Goal: Task Accomplishment & Management: Complete application form

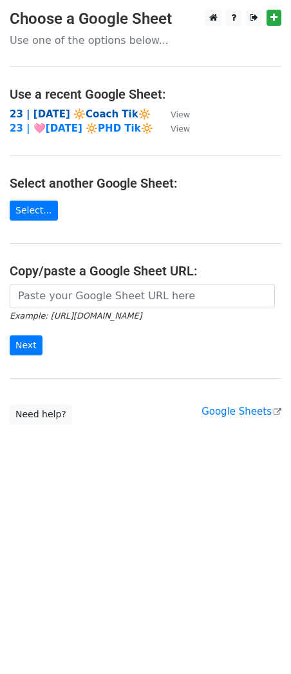
click at [70, 113] on strong "23 | [DATE] 🔆Coach Tik🔆" at bounding box center [80, 114] width 141 height 12
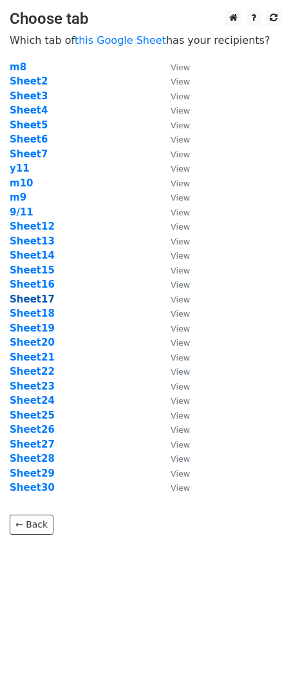
click at [34, 300] on strong "Sheet17" at bounding box center [32, 299] width 45 height 12
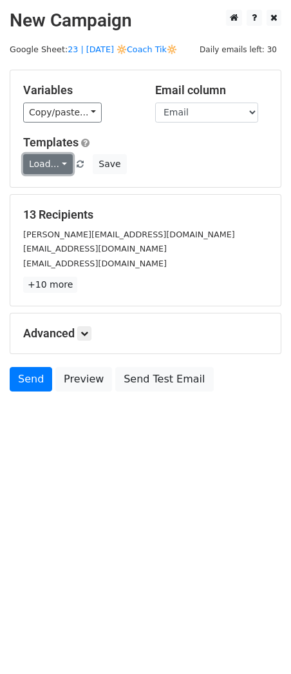
click at [60, 173] on link "Load..." at bounding box center [48, 164] width 50 height 20
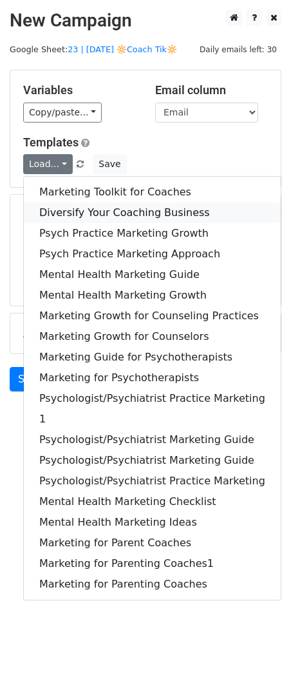
click at [66, 208] on link "Diversify Your Coaching Business" at bounding box center [152, 212] width 257 height 21
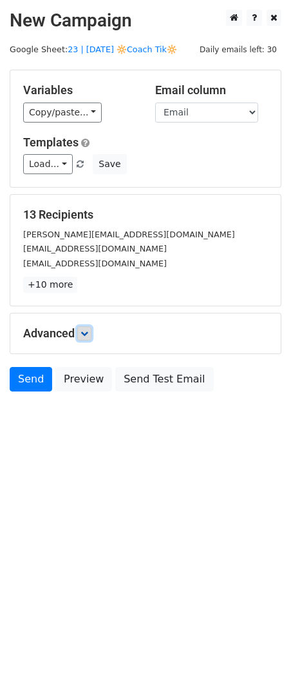
click at [88, 336] on icon at bounding box center [85, 333] width 8 height 8
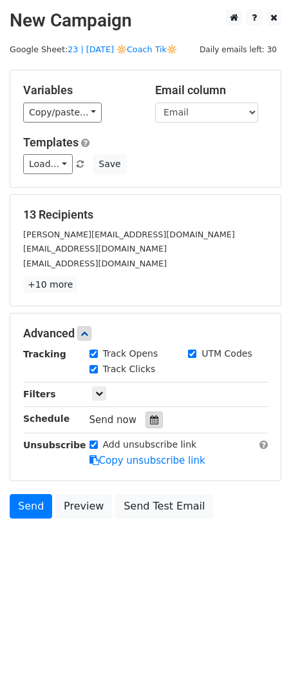
click at [153, 416] on div at bounding box center [154, 419] width 17 height 17
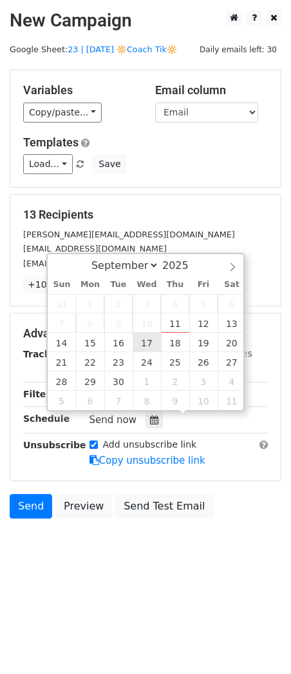
type input "2025-09-17 12:00"
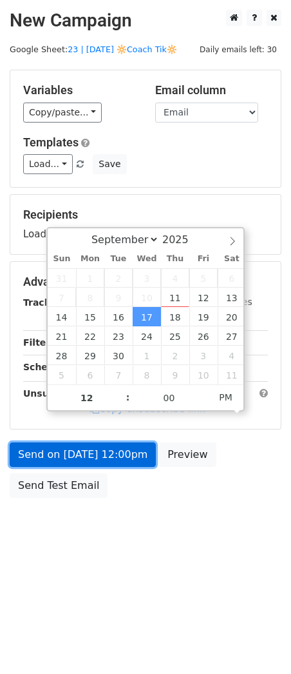
click at [118, 448] on link "Send on Sep 17 at 12:00pm" at bounding box center [83, 454] width 146 height 24
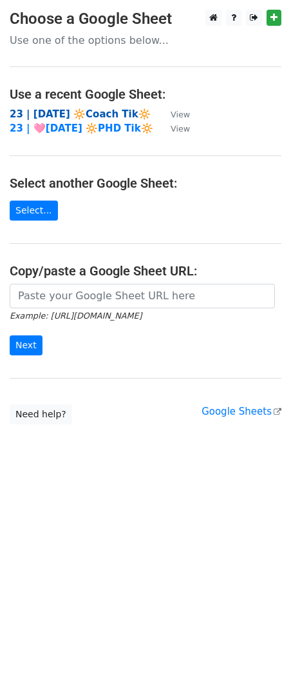
click at [97, 118] on strong "23 | [DATE] 🔆Coach Tik🔆" at bounding box center [80, 114] width 141 height 12
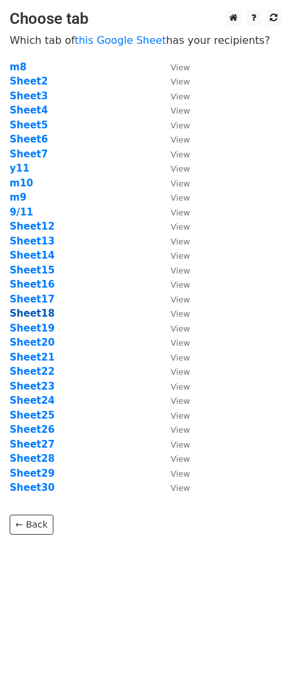
click at [39, 316] on strong "Sheet18" at bounding box center [32, 313] width 45 height 12
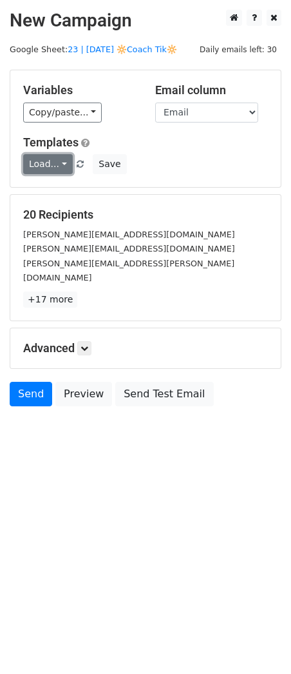
click at [56, 166] on link "Load..." at bounding box center [48, 164] width 50 height 20
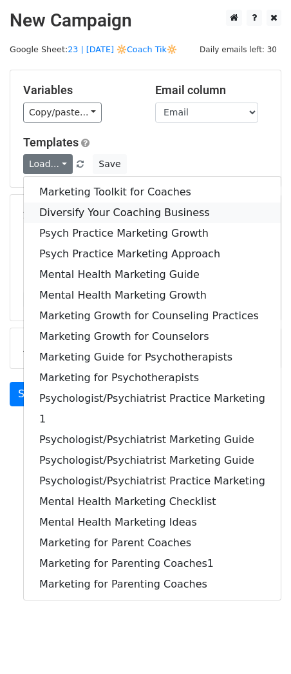
click at [82, 217] on link "Diversify Your Coaching Business" at bounding box center [152, 212] width 257 height 21
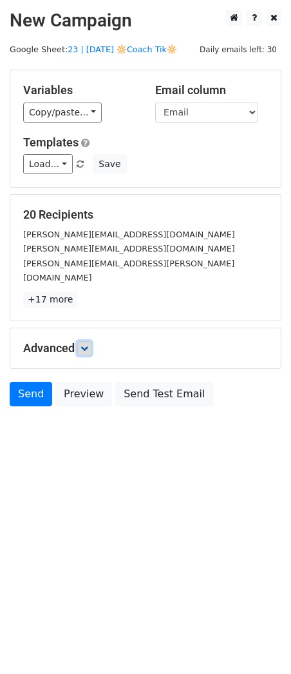
click at [83, 344] on icon at bounding box center [85, 348] width 8 height 8
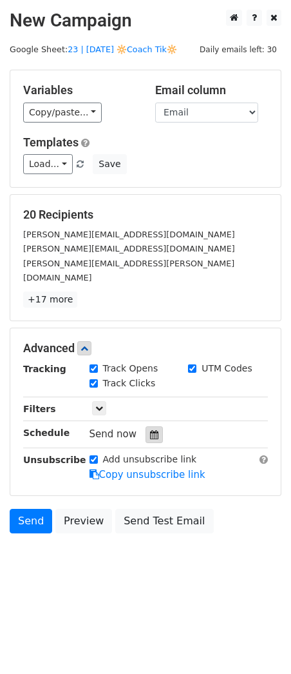
click at [153, 426] on div at bounding box center [154, 434] width 17 height 17
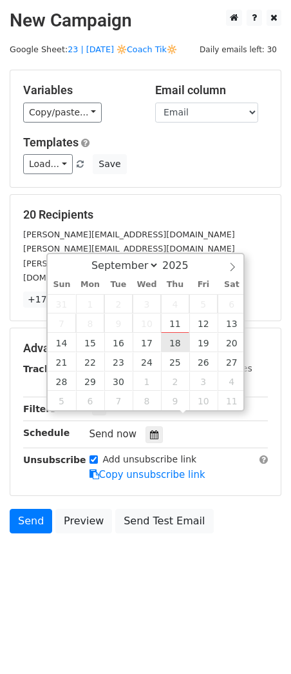
type input "2025-09-18 12:00"
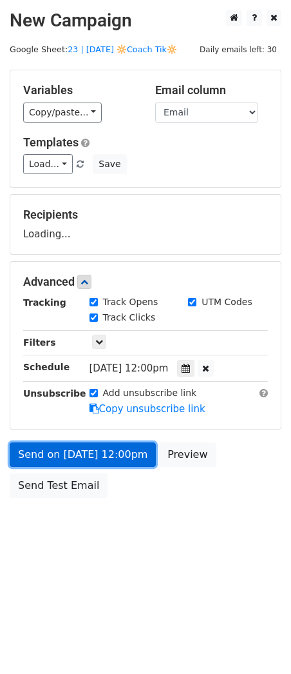
click at [117, 448] on link "Send on Sep 18 at 12:00pm" at bounding box center [83, 454] width 146 height 24
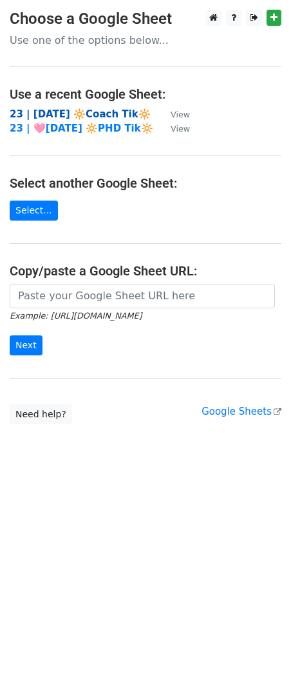
click at [76, 111] on strong "23 | [DATE] 🔆Coach Tik🔆" at bounding box center [80, 114] width 141 height 12
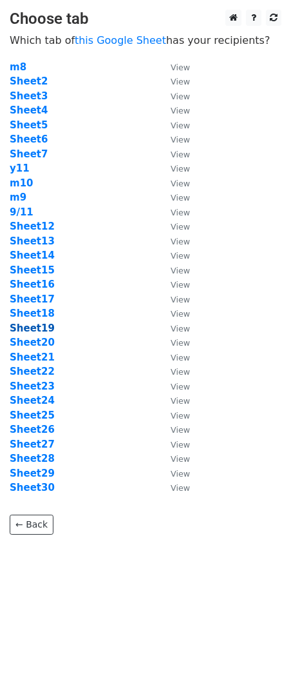
click at [43, 326] on strong "Sheet19" at bounding box center [32, 328] width 45 height 12
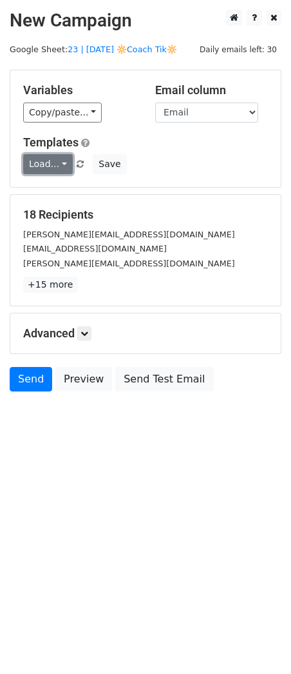
click at [59, 160] on link "Load..." at bounding box center [48, 164] width 50 height 20
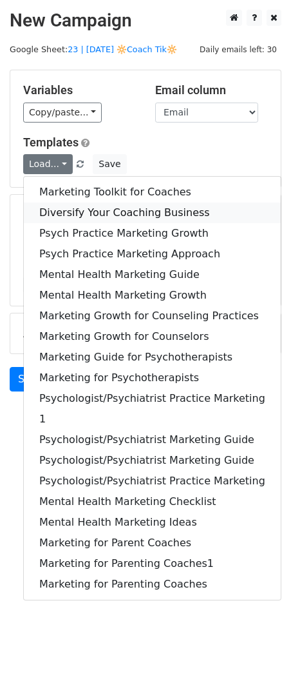
click at [79, 216] on link "Diversify Your Coaching Business" at bounding box center [152, 212] width 257 height 21
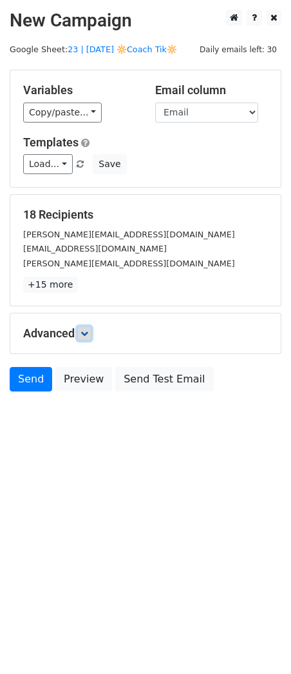
click at [88, 331] on icon at bounding box center [85, 333] width 8 height 8
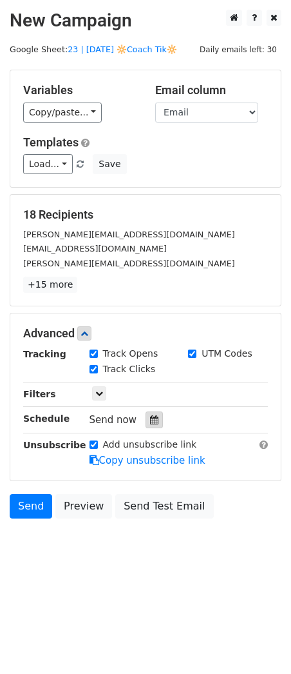
click at [147, 425] on div at bounding box center [154, 419] width 17 height 17
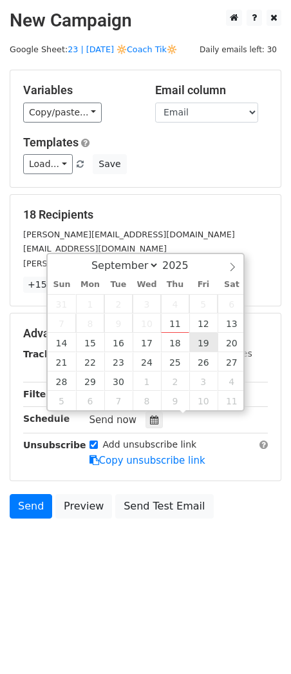
type input "2025-09-19 12:00"
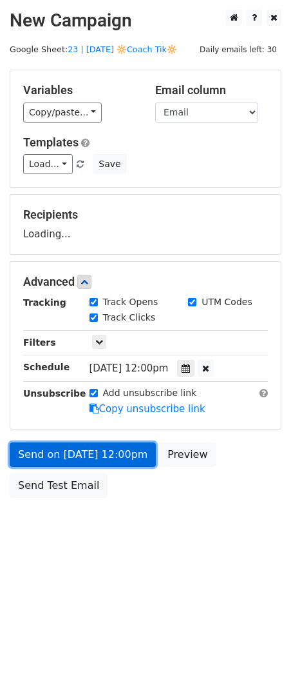
click at [120, 465] on link "Send on Sep 19 at 12:00pm" at bounding box center [83, 454] width 146 height 24
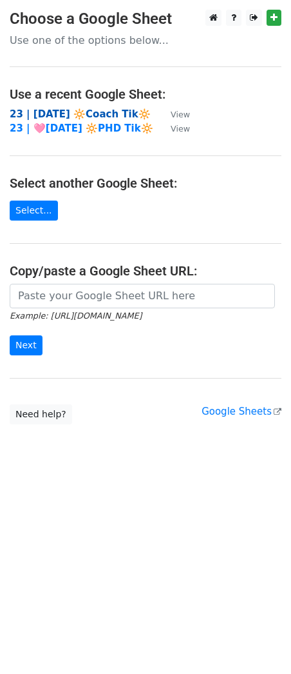
click at [108, 109] on strong "23 | [DATE] 🔆Coach Tik🔆" at bounding box center [80, 114] width 141 height 12
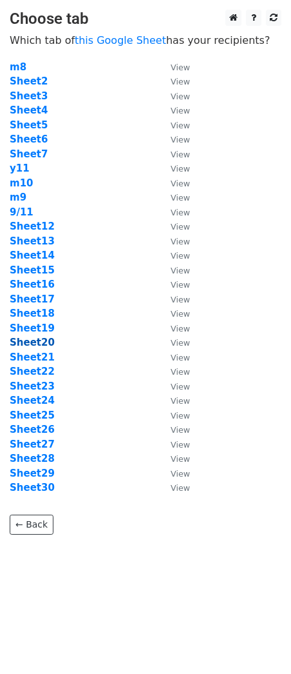
click at [35, 345] on strong "Sheet20" at bounding box center [32, 342] width 45 height 12
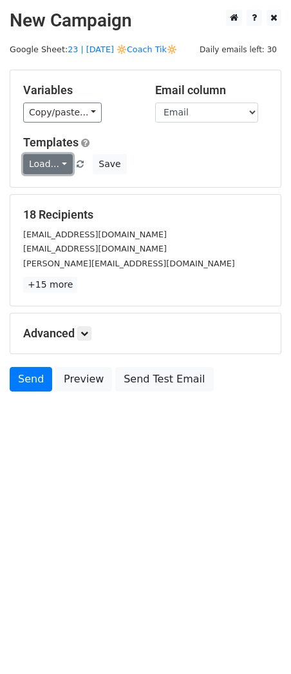
click at [50, 161] on link "Load..." at bounding box center [48, 164] width 50 height 20
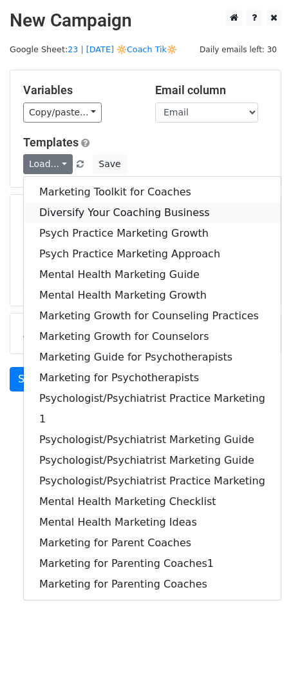
click at [67, 210] on link "Diversify Your Coaching Business" at bounding box center [152, 212] width 257 height 21
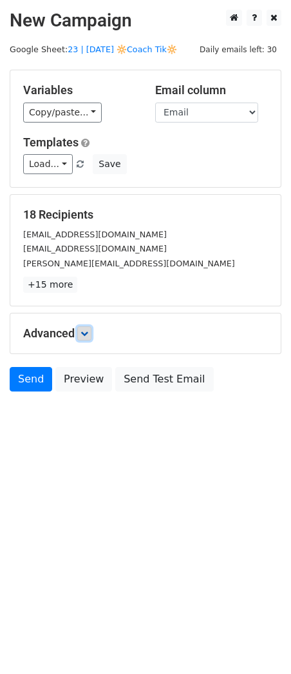
click at [89, 338] on link at bounding box center [84, 333] width 14 height 14
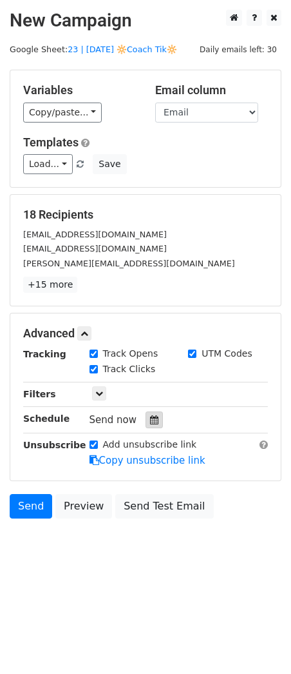
click at [146, 420] on div at bounding box center [154, 419] width 17 height 17
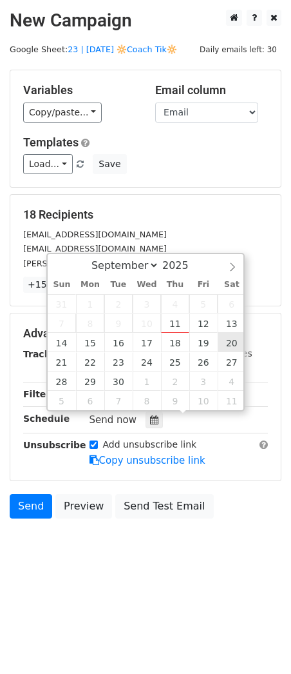
type input "2025-09-20 12:00"
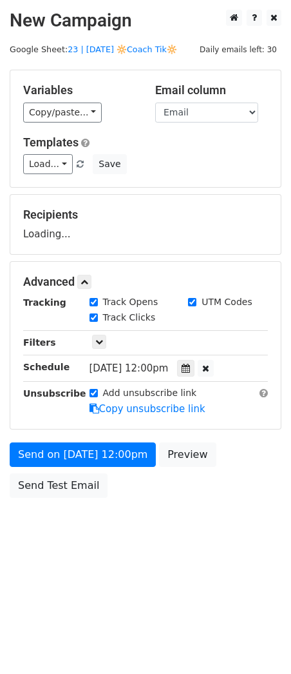
click at [121, 440] on form "Variables Copy/paste... {{Name}} {{Email}} Email column Name Email Templates Lo…" at bounding box center [146, 287] width 272 height 434
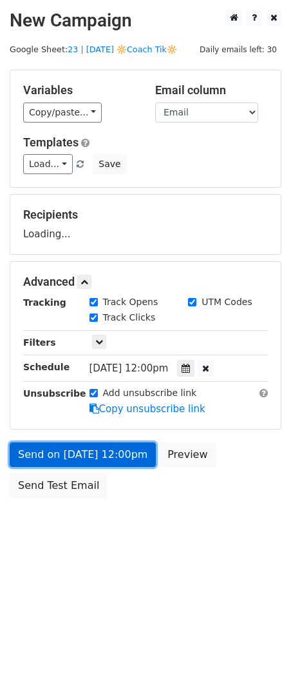
click at [115, 460] on link "Send on Sep 20 at 12:00pm" at bounding box center [83, 454] width 146 height 24
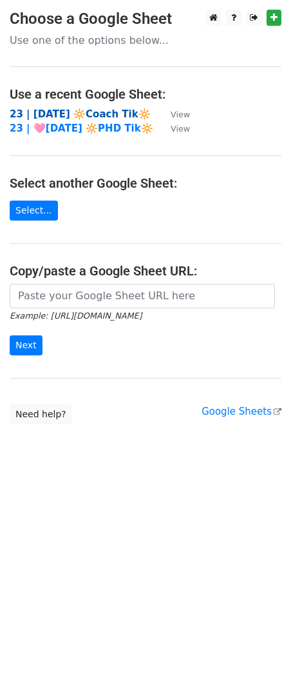
click at [92, 113] on strong "23 | [DATE] 🔆Coach Tik🔆" at bounding box center [80, 114] width 141 height 12
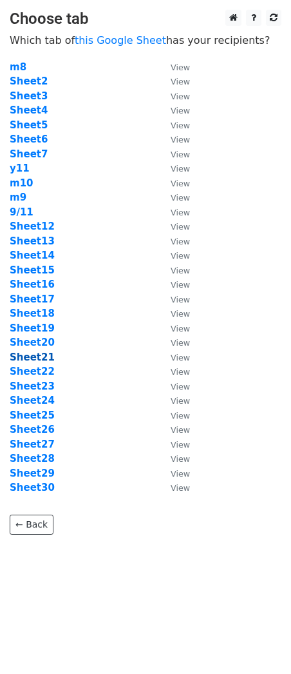
click at [41, 355] on strong "Sheet21" at bounding box center [32, 357] width 45 height 12
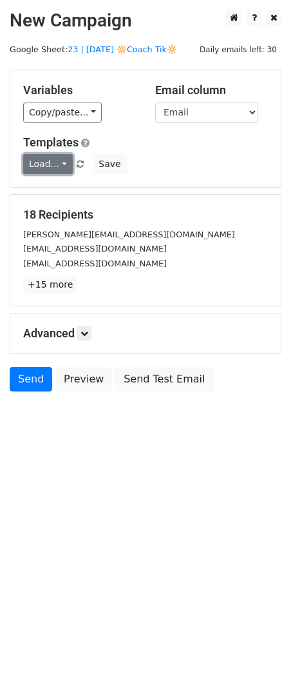
click at [34, 162] on link "Load..." at bounding box center [48, 164] width 50 height 20
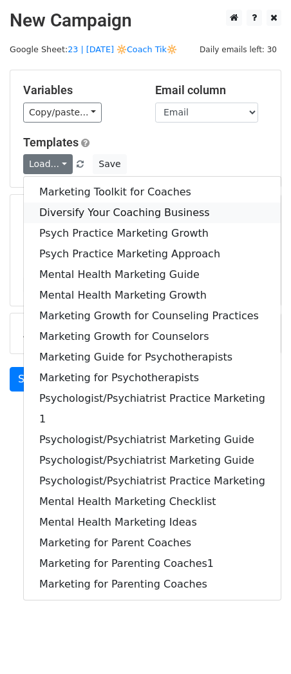
click at [88, 209] on link "Diversify Your Coaching Business" at bounding box center [152, 212] width 257 height 21
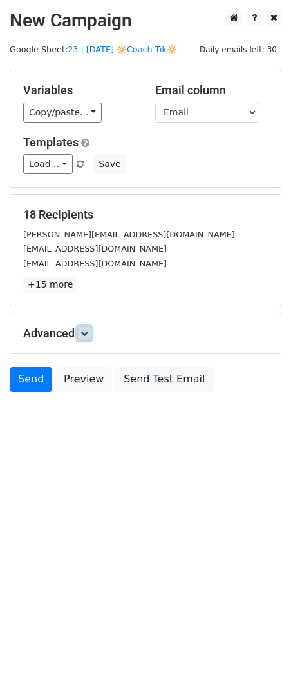
click at [88, 332] on icon at bounding box center [85, 333] width 8 height 8
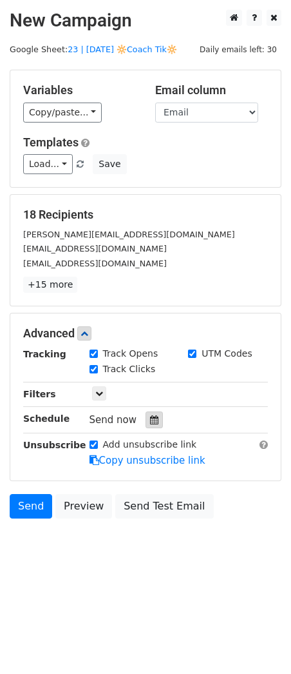
click at [150, 419] on icon at bounding box center [154, 419] width 8 height 9
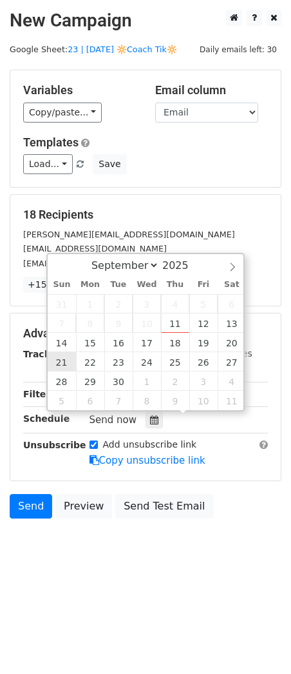
type input "2025-09-21 12:00"
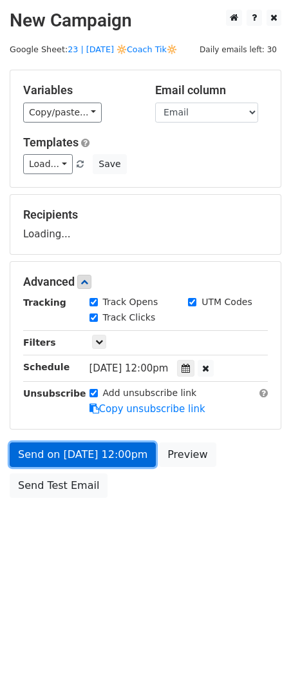
click at [64, 449] on link "Send on Sep 21 at 12:00pm" at bounding box center [83, 454] width 146 height 24
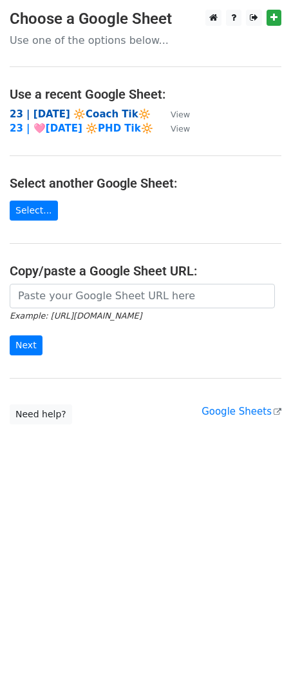
click at [100, 114] on strong "23 | [DATE] 🔆Coach Tik🔆" at bounding box center [80, 114] width 141 height 12
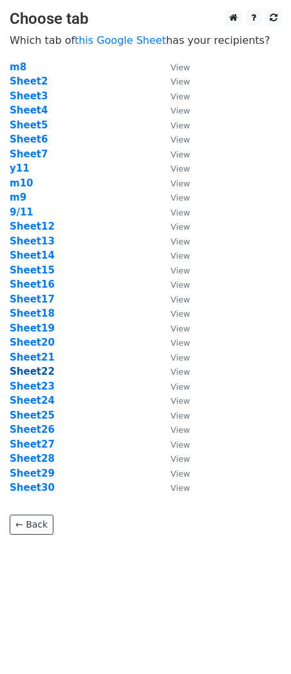
click at [30, 369] on strong "Sheet22" at bounding box center [32, 371] width 45 height 12
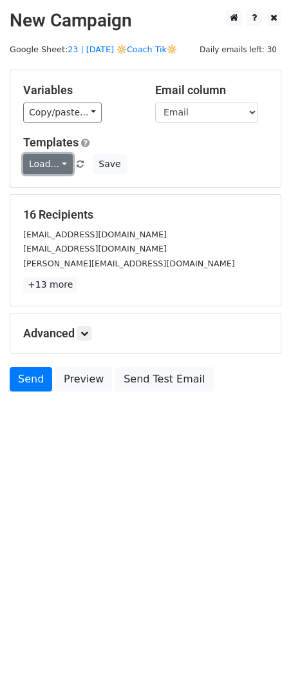
click at [53, 162] on link "Load..." at bounding box center [48, 164] width 50 height 20
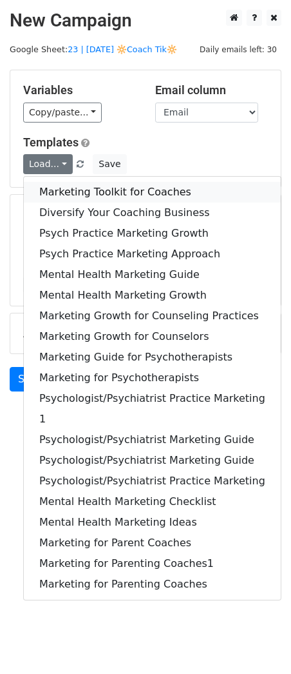
click at [66, 188] on link "Marketing Toolkit for Coaches" at bounding box center [152, 192] width 257 height 21
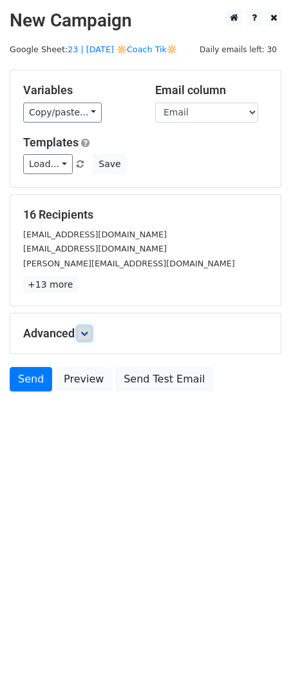
click at [88, 332] on icon at bounding box center [85, 333] width 8 height 8
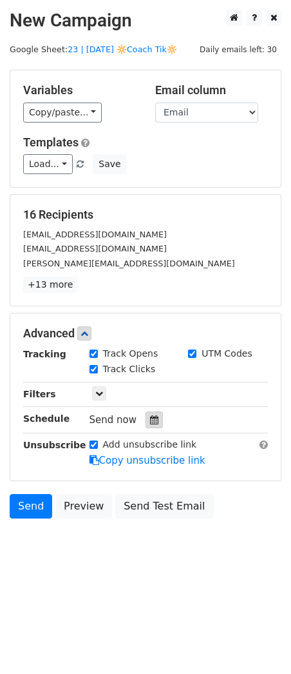
click at [146, 413] on div at bounding box center [154, 419] width 17 height 17
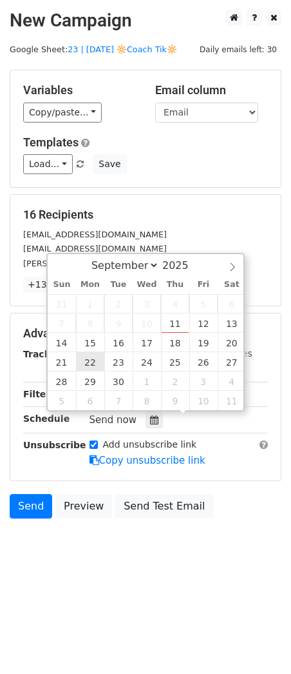
type input "2025-09-22 12:00"
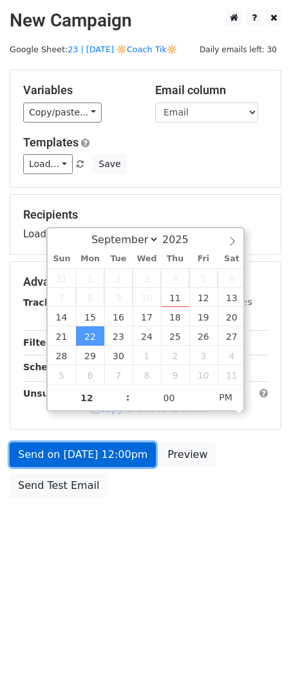
click at [97, 448] on link "Send on Sep 22 at 12:00pm" at bounding box center [83, 454] width 146 height 24
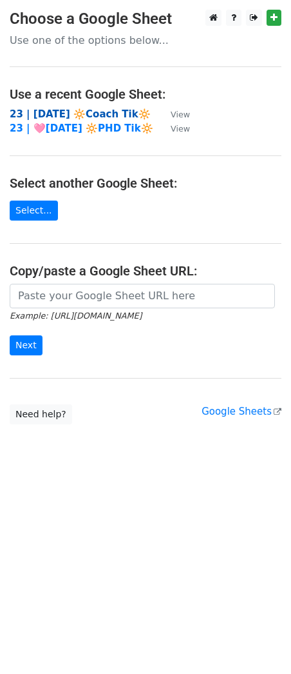
click at [83, 110] on strong "23 | SEPT 11 🔆Coach Tik🔆" at bounding box center [80, 114] width 141 height 12
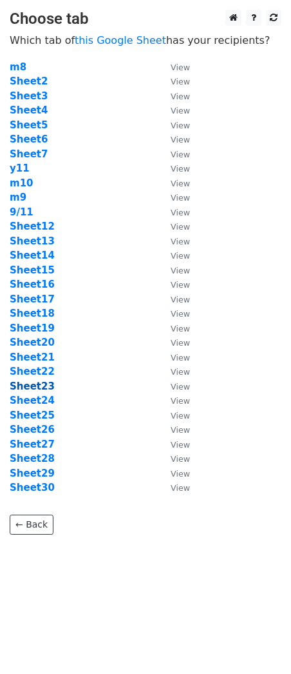
click at [34, 385] on strong "Sheet23" at bounding box center [32, 386] width 45 height 12
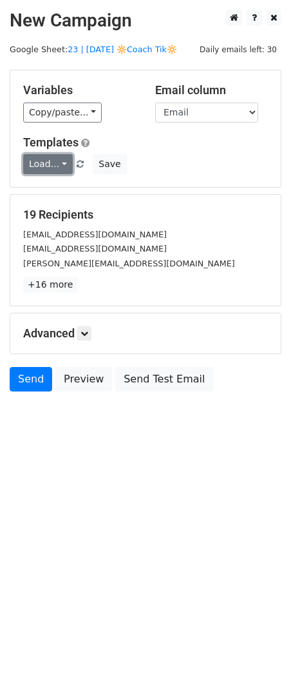
click at [44, 166] on link "Load..." at bounding box center [48, 164] width 50 height 20
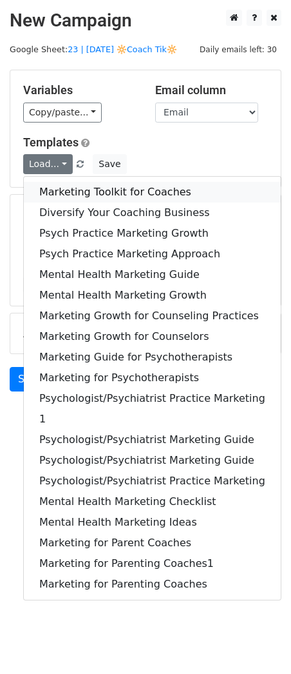
click at [70, 186] on link "Marketing Toolkit for Coaches" at bounding box center [152, 192] width 257 height 21
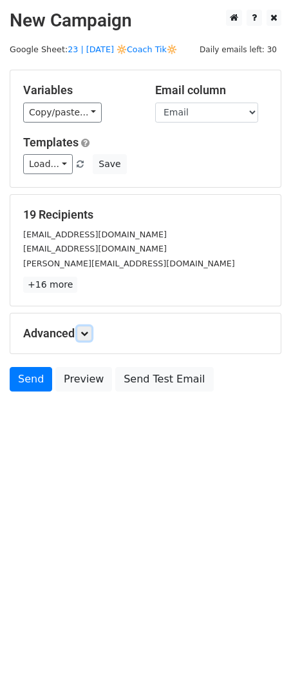
drag, startPoint x: 91, startPoint y: 329, endPoint x: 128, endPoint y: 429, distance: 106.1
click at [91, 329] on link at bounding box center [84, 333] width 14 height 14
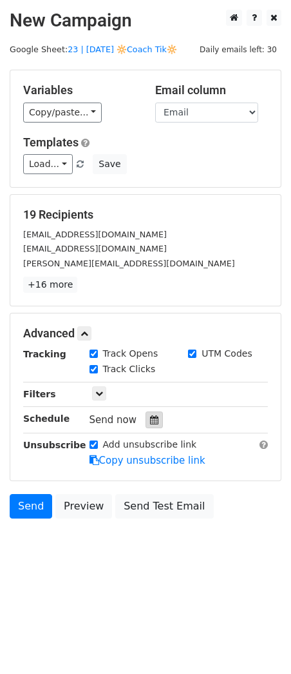
click at [150, 420] on icon at bounding box center [154, 419] width 8 height 9
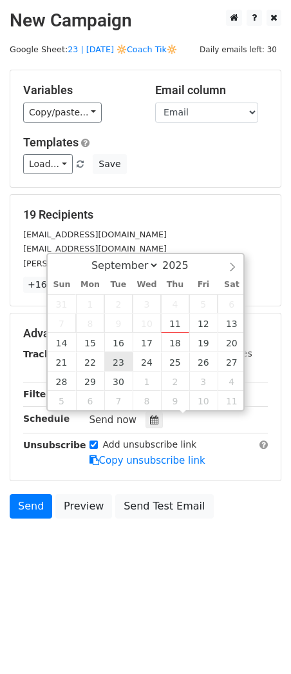
type input "2025-09-23 12:00"
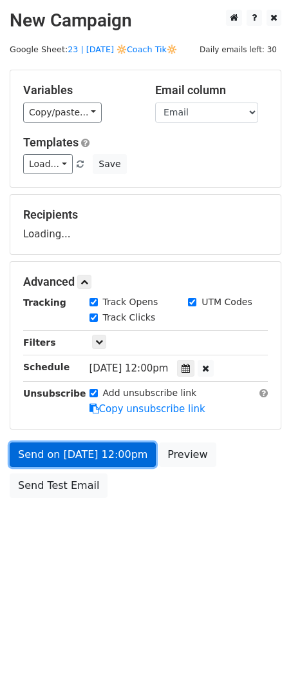
click at [93, 463] on link "Send on Sep 23 at 12:00pm" at bounding box center [83, 454] width 146 height 24
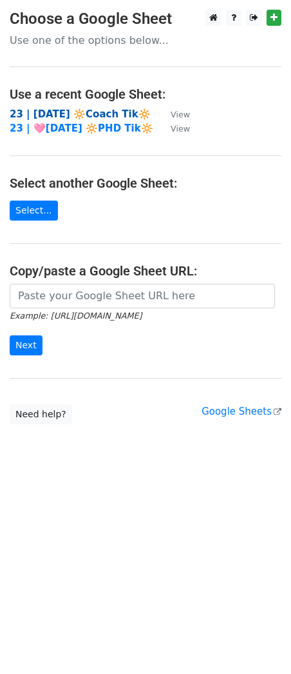
click at [101, 114] on strong "23 | [DATE] 🔆Coach Tik🔆" at bounding box center [80, 114] width 141 height 12
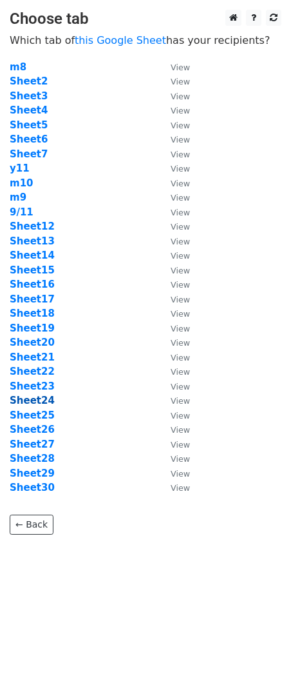
click at [40, 400] on strong "Sheet24" at bounding box center [32, 400] width 45 height 12
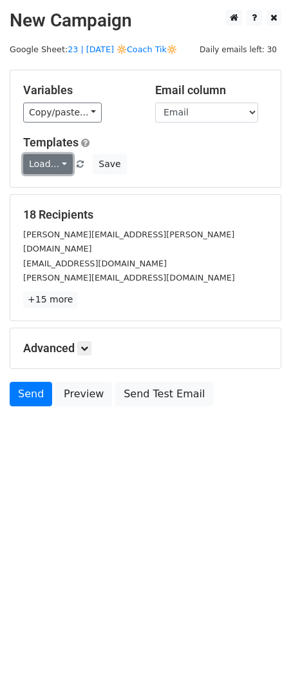
click at [41, 160] on link "Load..." at bounding box center [48, 164] width 50 height 20
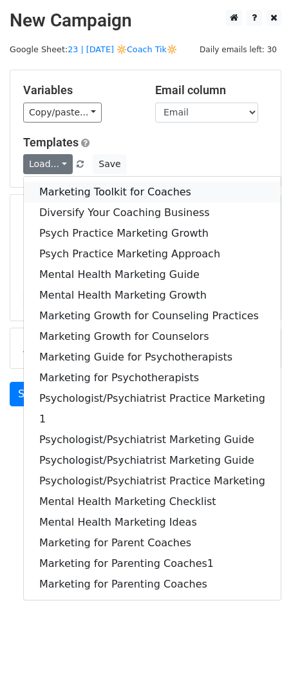
click at [52, 188] on link "Marketing Toolkit for Coaches" at bounding box center [152, 192] width 257 height 21
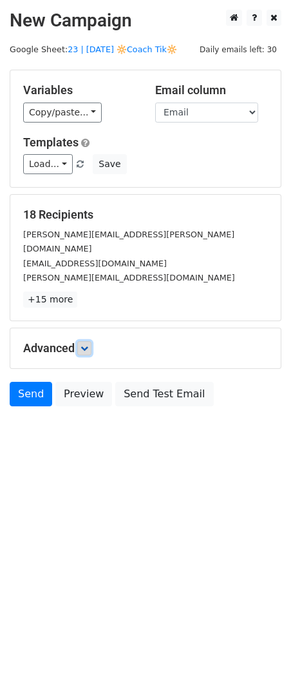
click at [88, 344] on icon at bounding box center [85, 348] width 8 height 8
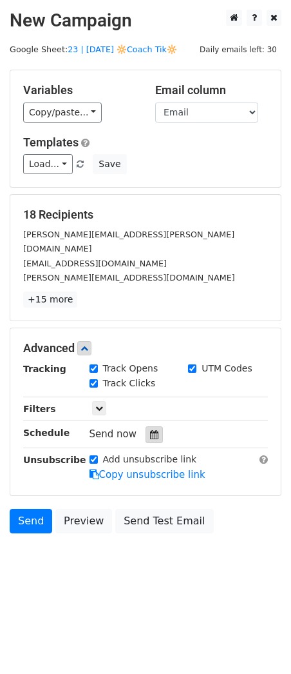
click at [153, 426] on div at bounding box center [154, 434] width 17 height 17
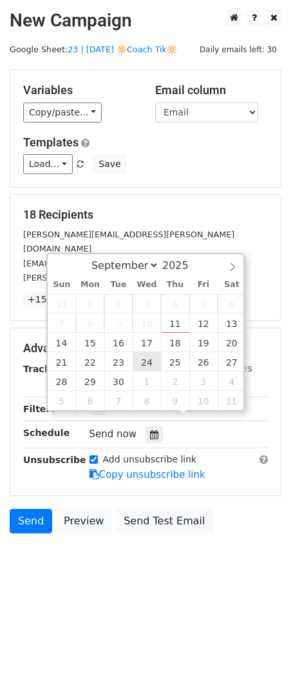
type input "2025-09-24 12:00"
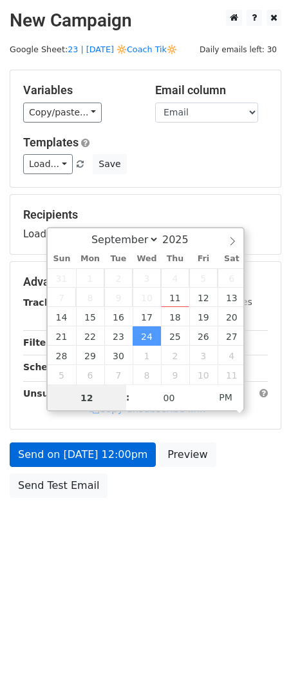
drag, startPoint x: 140, startPoint y: 360, endPoint x: 107, endPoint y: 448, distance: 93.6
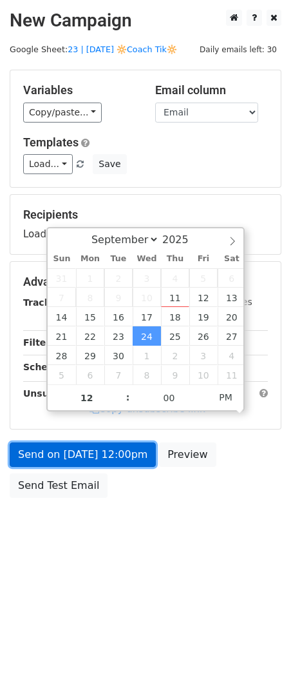
click at [107, 453] on link "Send on Sep 24 at 12:00pm" at bounding box center [83, 454] width 146 height 24
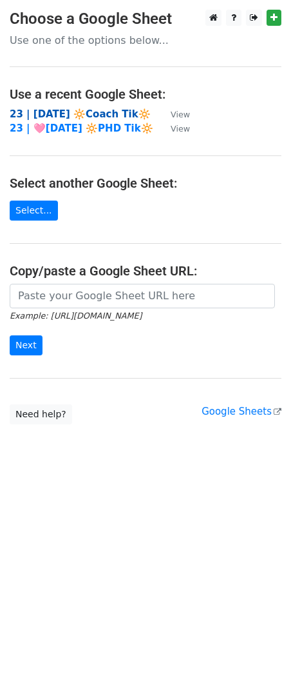
click at [99, 113] on strong "23 | [DATE] 🔆Coach Tik🔆" at bounding box center [80, 114] width 141 height 12
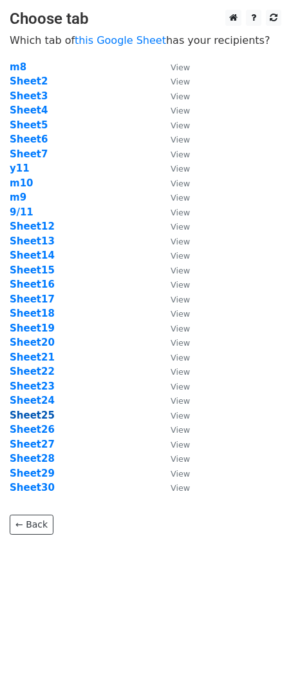
click at [34, 411] on strong "Sheet25" at bounding box center [32, 415] width 45 height 12
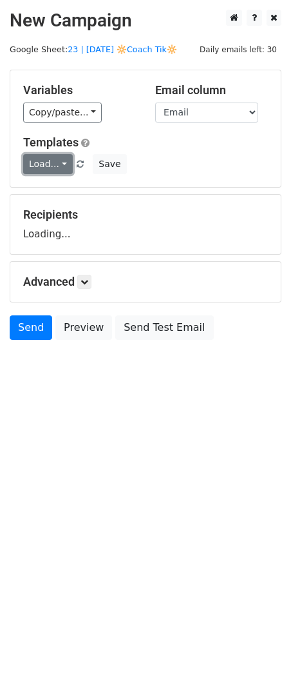
click at [44, 165] on link "Load..." at bounding box center [48, 164] width 50 height 20
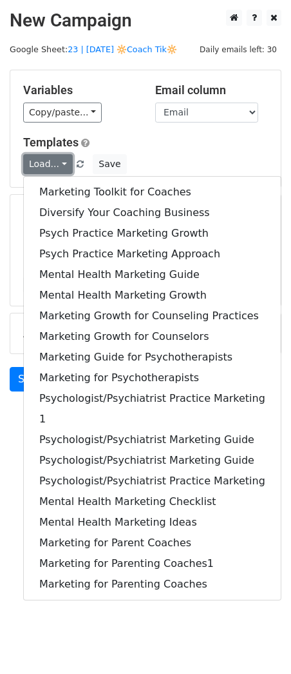
click at [44, 165] on link "Load..." at bounding box center [48, 164] width 50 height 20
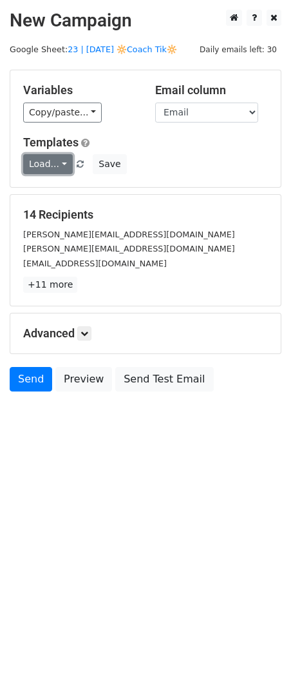
click at [44, 165] on link "Load..." at bounding box center [48, 164] width 50 height 20
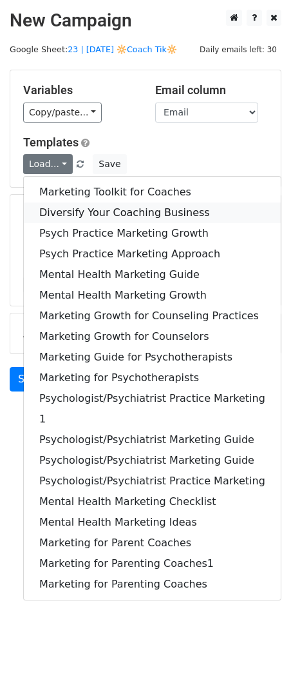
click at [59, 211] on link "Diversify Your Coaching Business" at bounding box center [152, 212] width 257 height 21
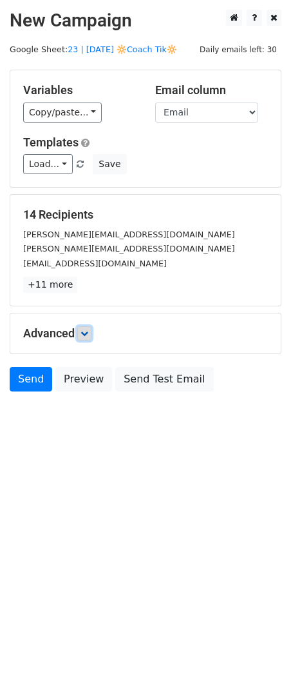
click at [88, 332] on icon at bounding box center [85, 333] width 8 height 8
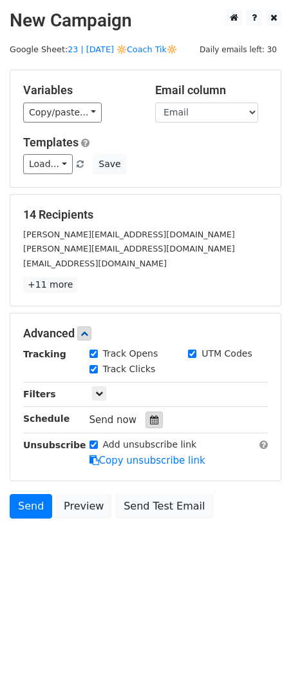
click at [147, 424] on div at bounding box center [154, 419] width 17 height 17
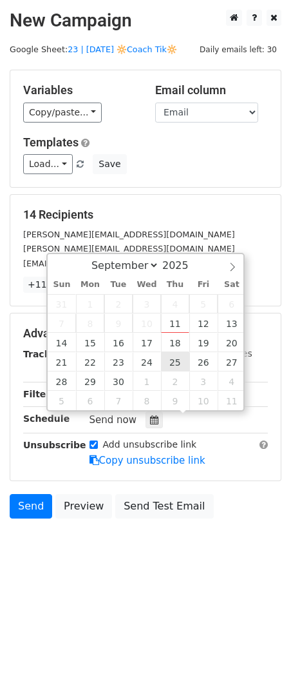
type input "2025-09-25 12:00"
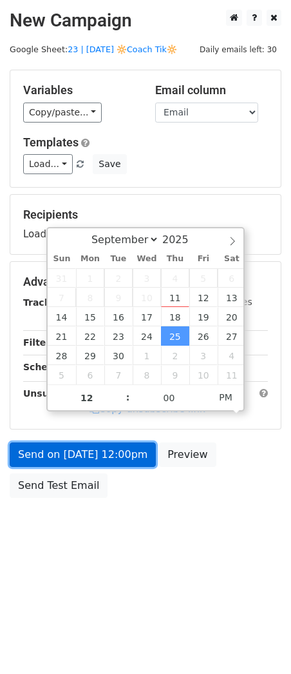
click at [124, 447] on link "Send on Sep 25 at 12:00pm" at bounding box center [83, 454] width 146 height 24
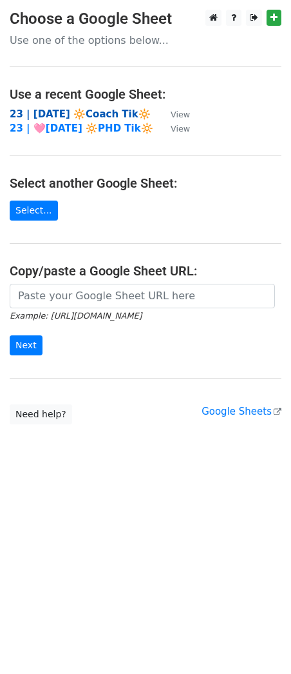
click at [99, 113] on strong "23 | [DATE] 🔆Coach Tik🔆" at bounding box center [80, 114] width 141 height 12
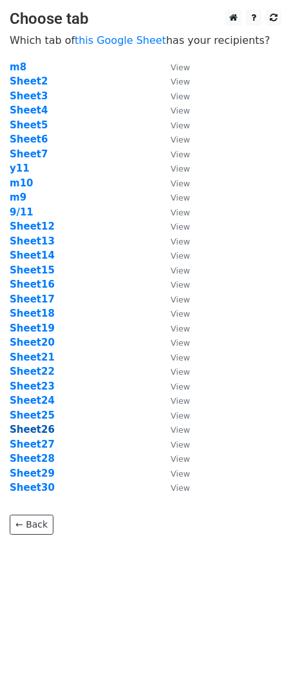
click at [39, 430] on strong "Sheet26" at bounding box center [32, 429] width 45 height 12
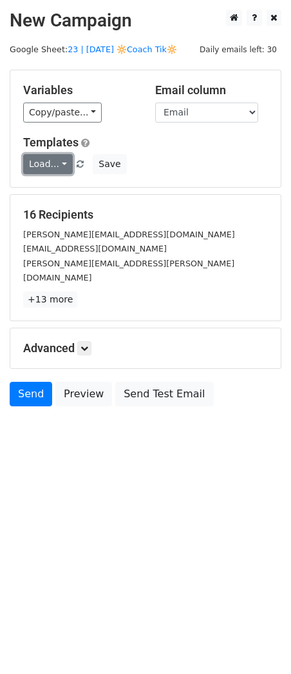
click at [40, 162] on link "Load..." at bounding box center [48, 164] width 50 height 20
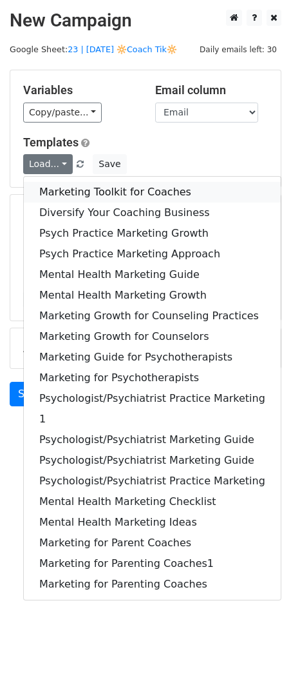
click at [49, 188] on link "Marketing Toolkit for Coaches" at bounding box center [152, 192] width 257 height 21
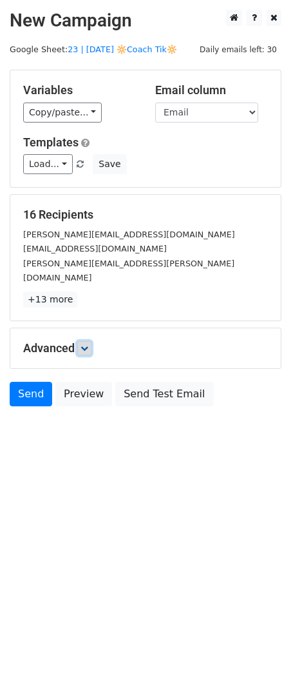
click at [83, 344] on icon at bounding box center [85, 348] width 8 height 8
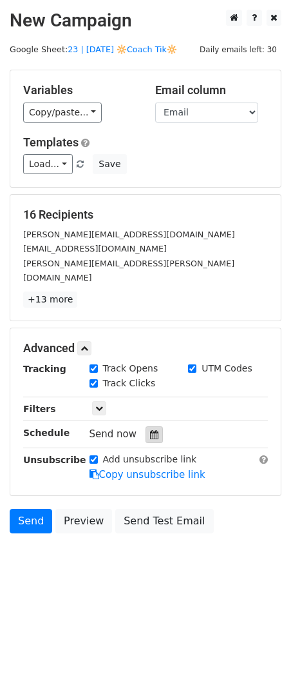
click at [150, 430] on icon at bounding box center [154, 434] width 8 height 9
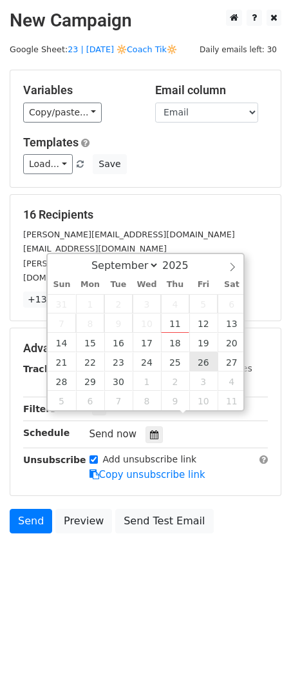
type input "[DATE] 12:00"
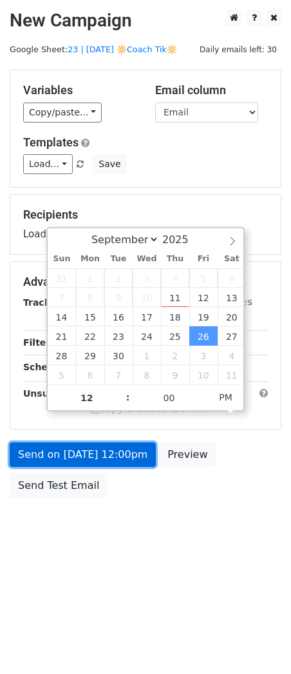
click at [135, 458] on link "Send on [DATE] 12:00pm" at bounding box center [83, 454] width 146 height 24
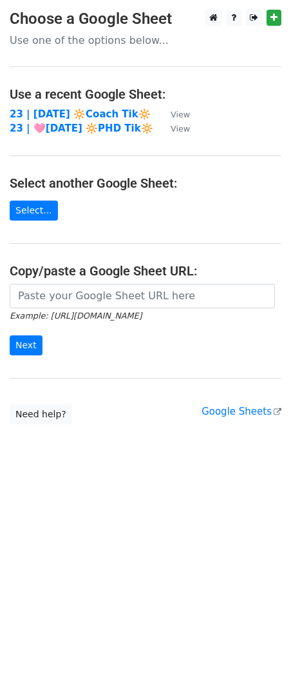
click at [93, 107] on td "23 | [DATE] 🔆Coach Tik🔆" at bounding box center [84, 114] width 148 height 15
click at [69, 110] on strong "23 | [DATE] 🔆Coach Tik🔆" at bounding box center [80, 114] width 141 height 12
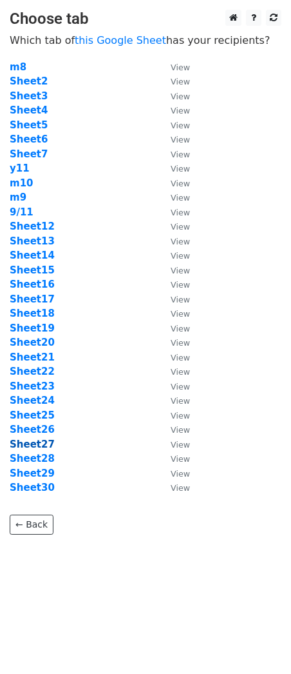
click at [41, 443] on strong "Sheet27" at bounding box center [32, 444] width 45 height 12
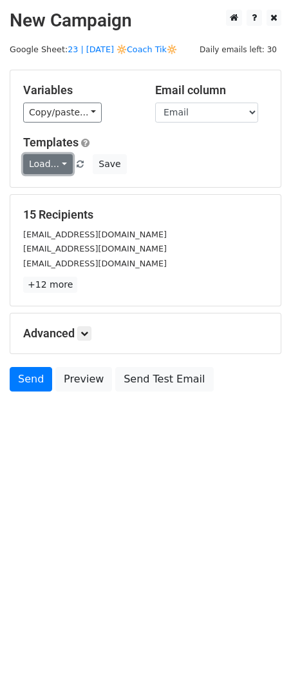
click at [59, 166] on link "Load..." at bounding box center [48, 164] width 50 height 20
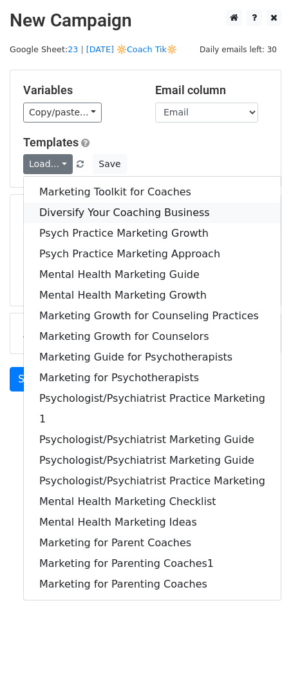
click at [55, 211] on link "Diversify Your Coaching Business" at bounding box center [152, 212] width 257 height 21
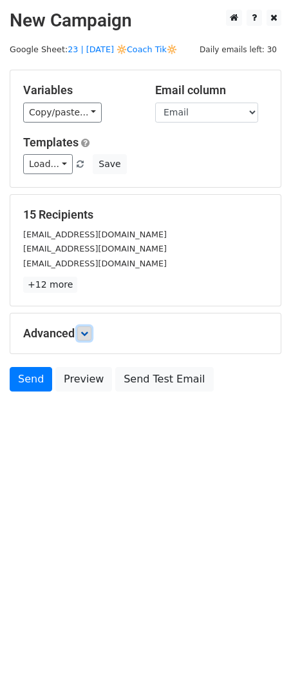
click at [81, 333] on link at bounding box center [84, 333] width 14 height 14
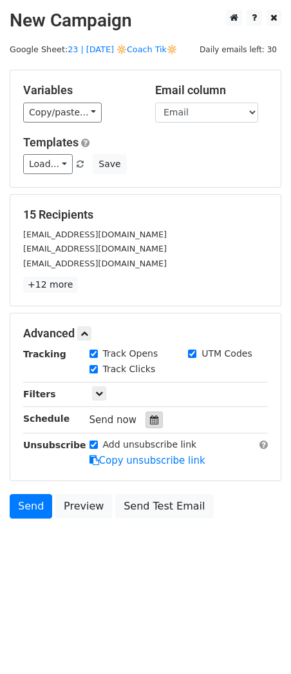
click at [150, 419] on icon at bounding box center [154, 419] width 8 height 9
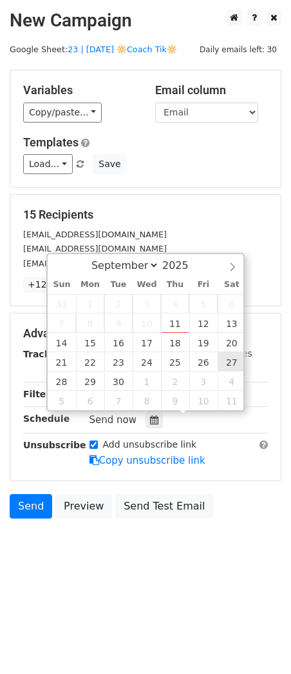
type input "2025-09-27 12:00"
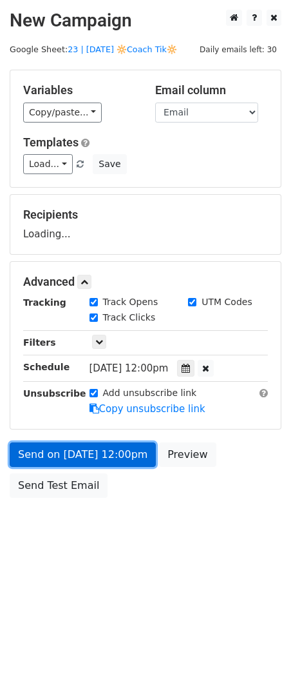
click at [135, 450] on link "Send on Sep 27 at 12:00pm" at bounding box center [83, 454] width 146 height 24
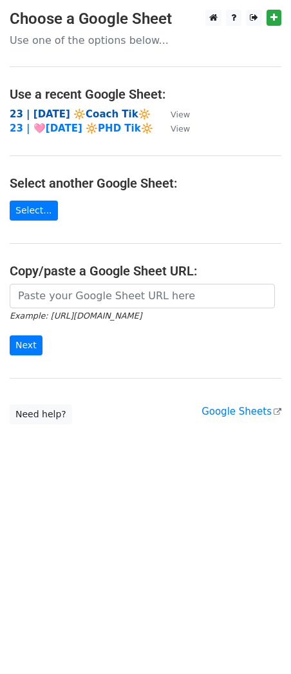
click at [66, 111] on strong "23 | SEPT 11 🔆Coach Tik🔆" at bounding box center [80, 114] width 141 height 12
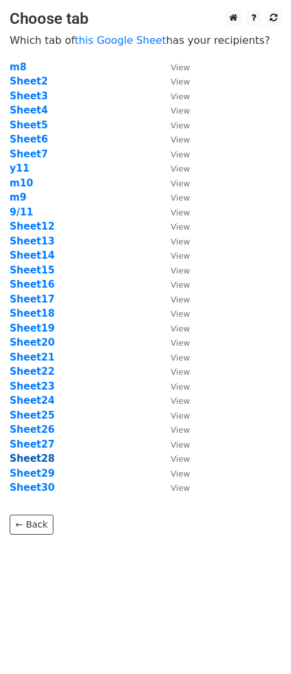
click at [35, 458] on strong "Sheet28" at bounding box center [32, 458] width 45 height 12
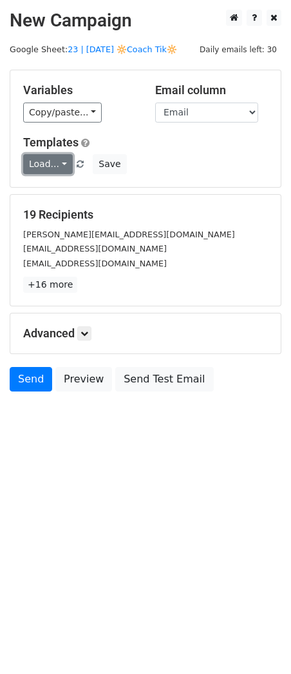
click at [46, 164] on link "Load..." at bounding box center [48, 164] width 50 height 20
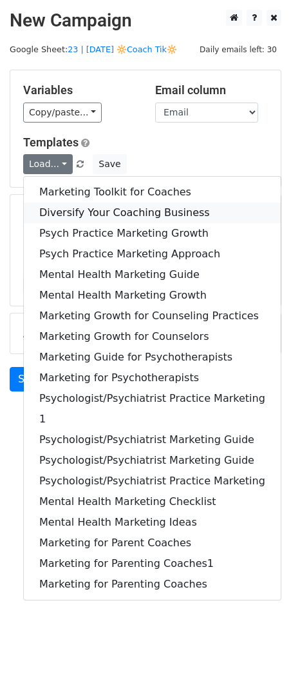
click at [76, 206] on link "Diversify Your Coaching Business" at bounding box center [152, 212] width 257 height 21
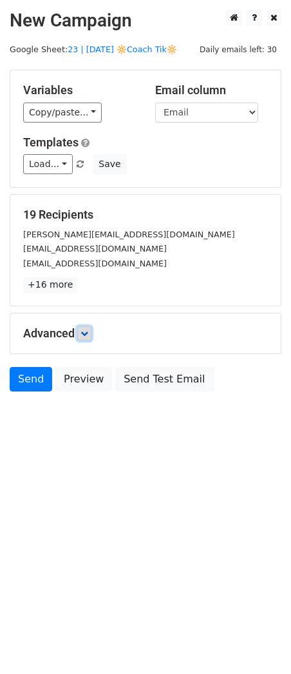
click at [84, 336] on link at bounding box center [84, 333] width 14 height 14
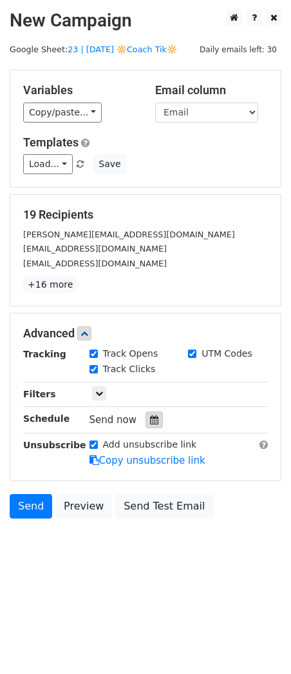
click at [150, 420] on icon at bounding box center [154, 419] width 8 height 9
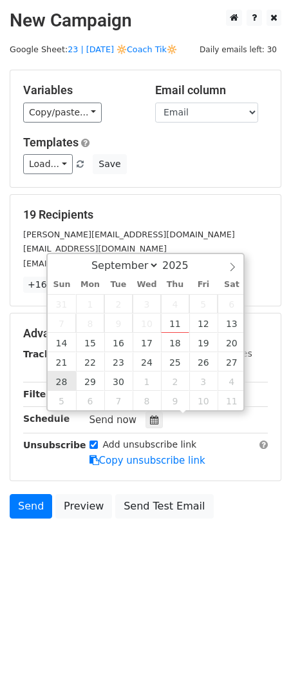
type input "2025-09-28 12:00"
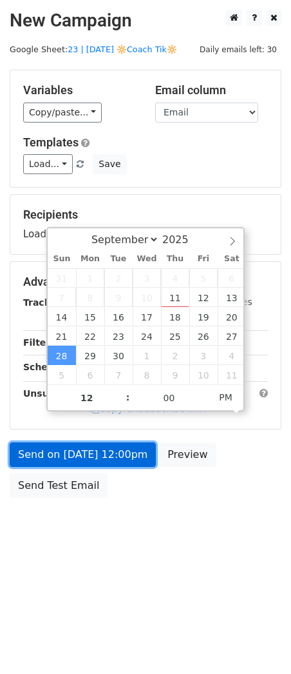
click at [76, 459] on link "Send on Sep 28 at 12:00pm" at bounding box center [83, 454] width 146 height 24
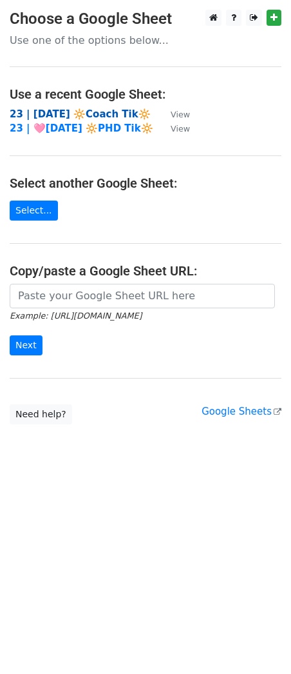
click at [106, 109] on strong "23 | SEPT 11 🔆Coach Tik🔆" at bounding box center [80, 114] width 141 height 12
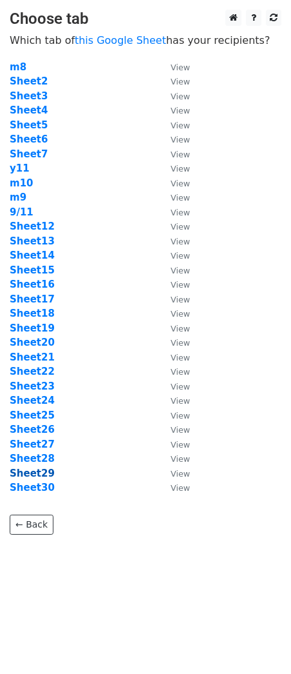
click at [44, 467] on strong "Sheet29" at bounding box center [32, 473] width 45 height 12
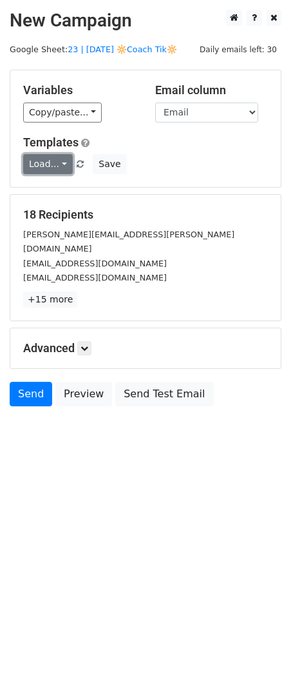
click at [39, 162] on link "Load..." at bounding box center [48, 164] width 50 height 20
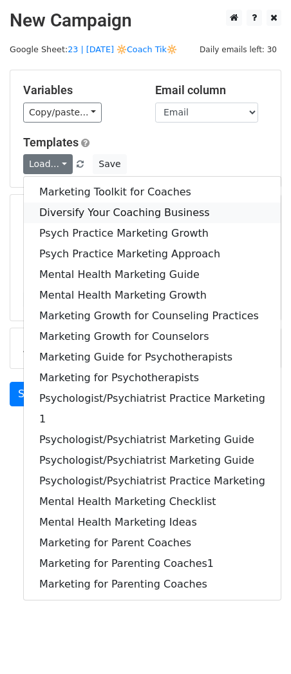
click at [48, 208] on link "Diversify Your Coaching Business" at bounding box center [152, 212] width 257 height 21
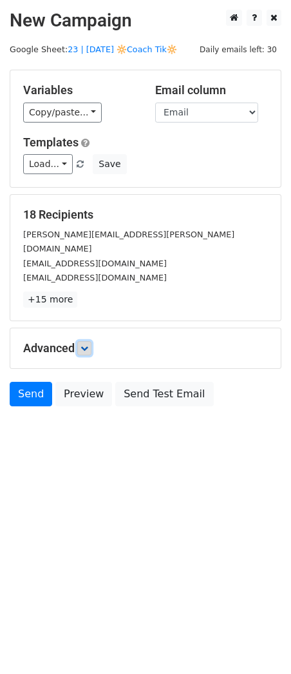
click at [88, 344] on icon at bounding box center [85, 348] width 8 height 8
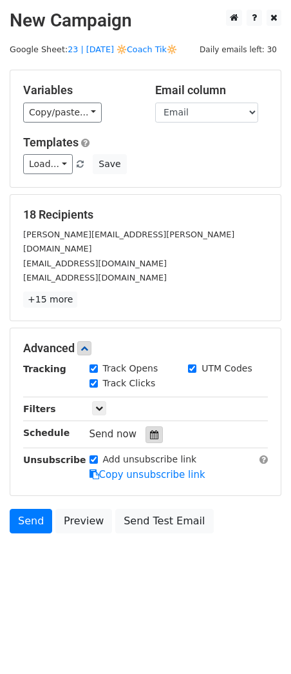
click at [150, 430] on icon at bounding box center [154, 434] width 8 height 9
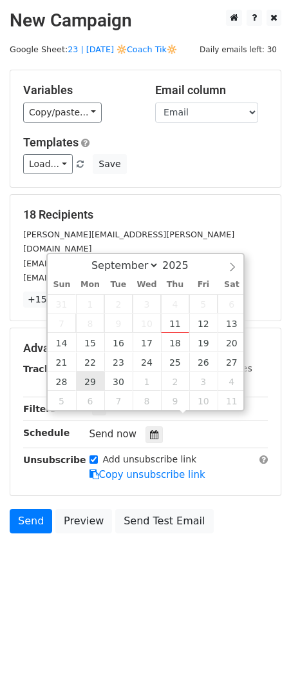
type input "2025-09-29 12:00"
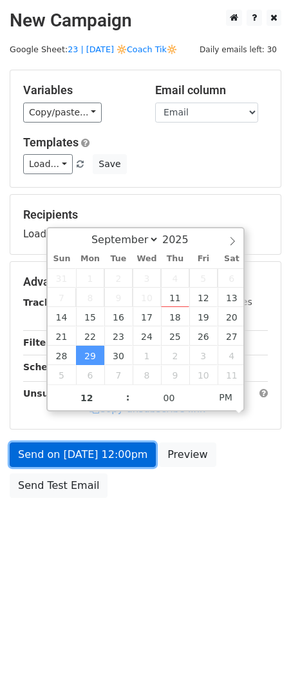
click at [84, 454] on link "Send on Sep 29 at 12:00pm" at bounding box center [83, 454] width 146 height 24
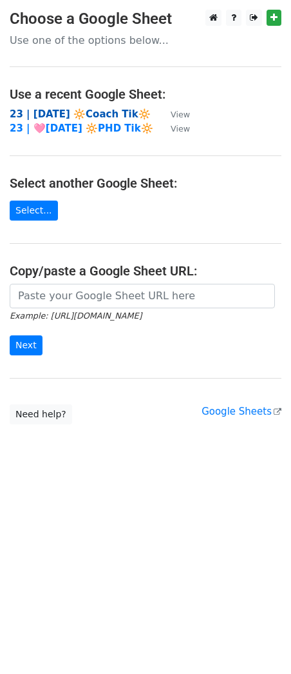
click at [102, 110] on strong "23 | [DATE] 🔆Coach Tik🔆" at bounding box center [80, 114] width 141 height 12
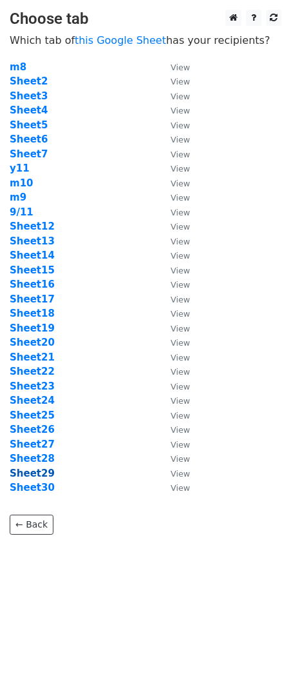
click at [34, 470] on strong "Sheet29" at bounding box center [32, 473] width 45 height 12
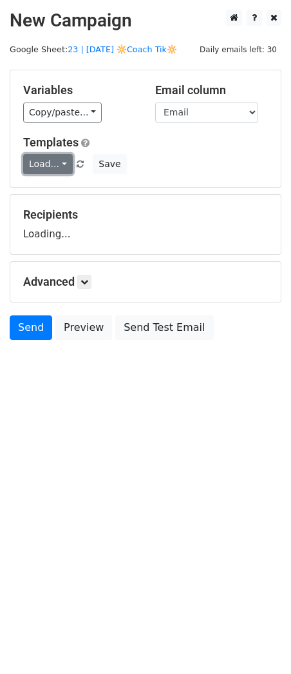
click at [46, 172] on link "Load..." at bounding box center [48, 164] width 50 height 20
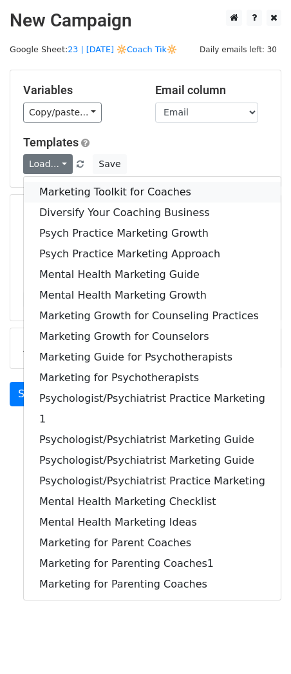
click at [51, 188] on link "Marketing Toolkit for Coaches" at bounding box center [152, 192] width 257 height 21
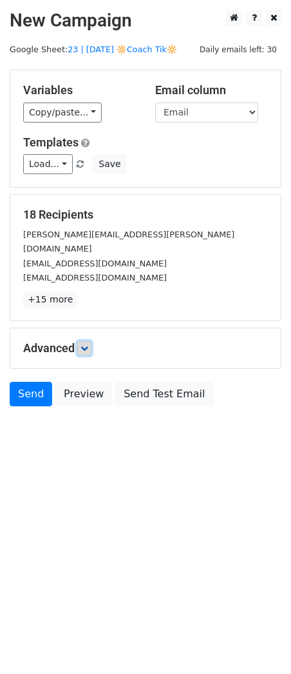
click at [88, 344] on icon at bounding box center [85, 348] width 8 height 8
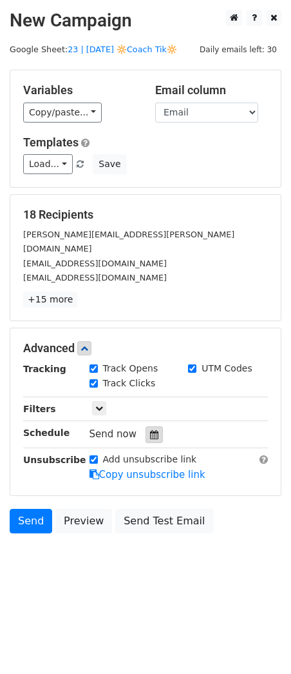
click at [146, 426] on div at bounding box center [154, 434] width 17 height 17
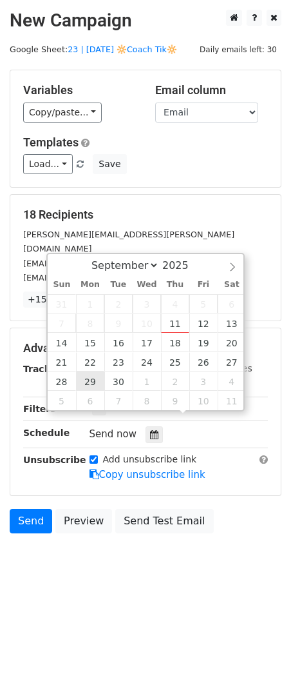
type input "[DATE] 12:00"
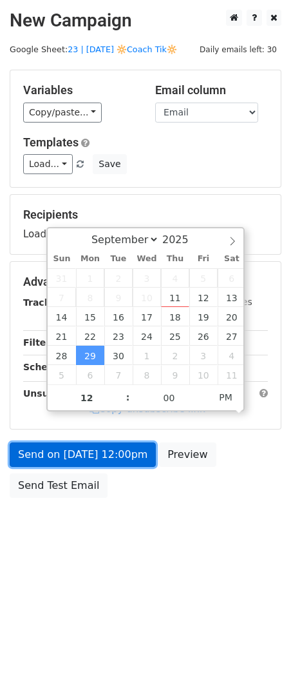
click at [87, 457] on link "Send on [DATE] 12:00pm" at bounding box center [83, 454] width 146 height 24
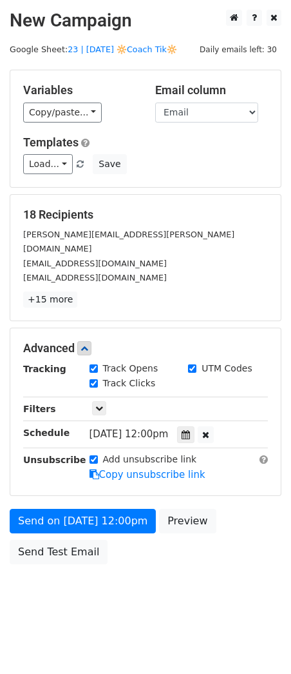
click at [83, 461] on div "Add unsubscribe link Copy unsubscribe link" at bounding box center [179, 467] width 199 height 30
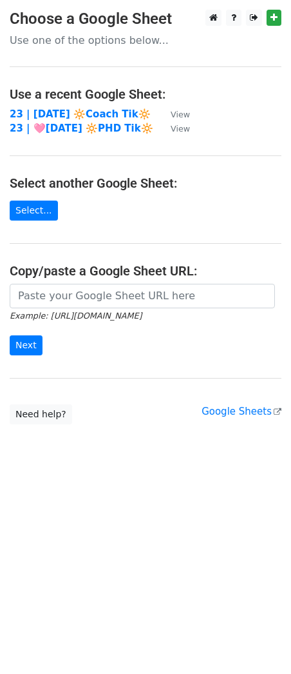
click at [99, 106] on main "Choose a Google Sheet Use one of the options below... Use a recent Google Sheet…" at bounding box center [145, 217] width 291 height 414
click at [97, 113] on strong "23 | SEPT 11 🔆Coach Tik🔆" at bounding box center [80, 114] width 141 height 12
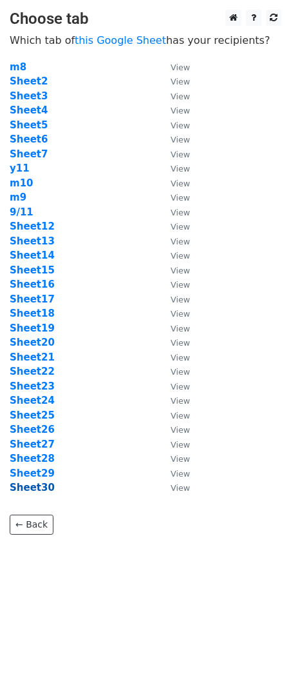
click at [39, 488] on strong "Sheet30" at bounding box center [32, 487] width 45 height 12
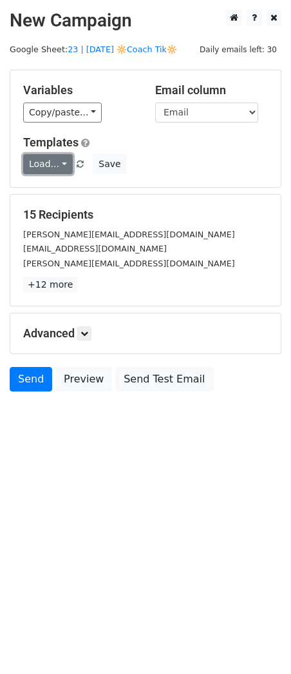
click at [56, 160] on link "Load..." at bounding box center [48, 164] width 50 height 20
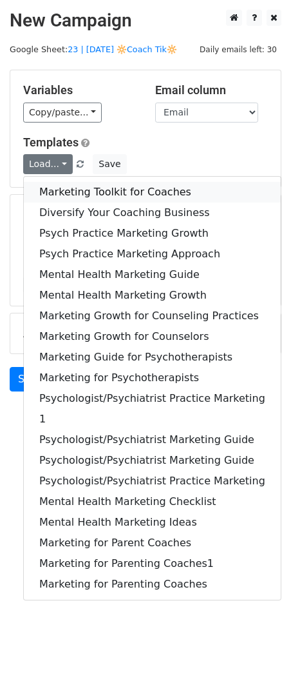
click at [69, 185] on link "Marketing Toolkit for Coaches" at bounding box center [152, 192] width 257 height 21
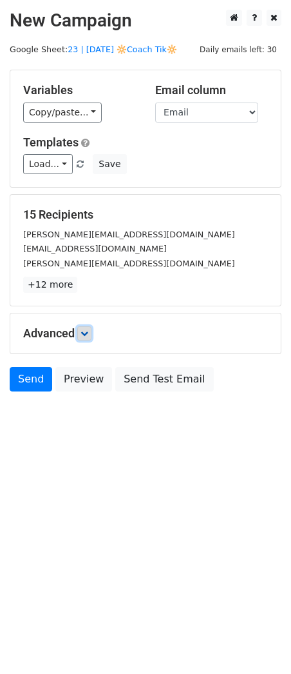
click at [87, 332] on icon at bounding box center [85, 333] width 8 height 8
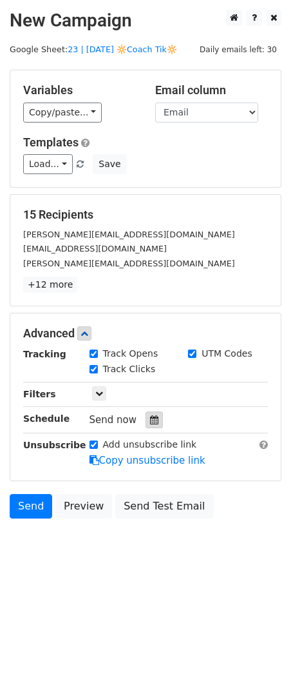
click at [150, 422] on icon at bounding box center [154, 419] width 8 height 9
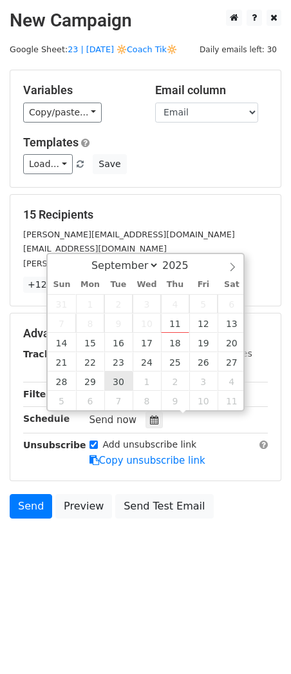
type input "[DATE] 12:00"
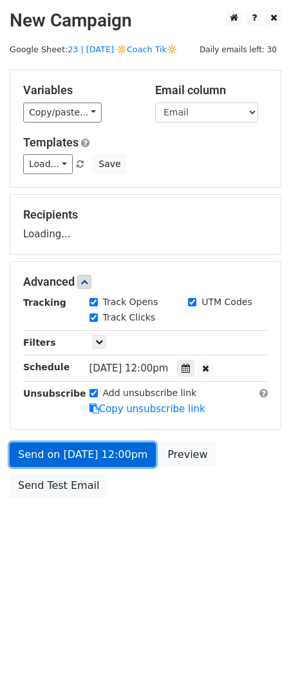
click at [95, 447] on link "Send on [DATE] 12:00pm" at bounding box center [83, 454] width 146 height 24
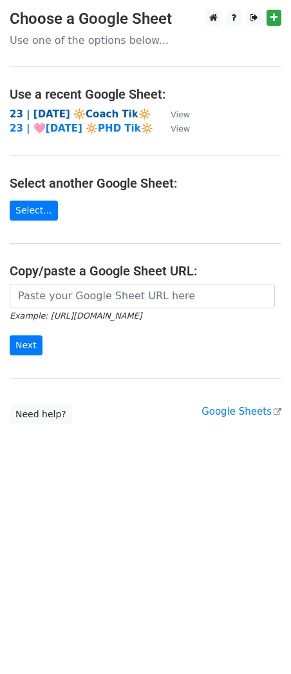
click at [76, 112] on strong "23 | [DATE] 🔆Coach Tik🔆" at bounding box center [80, 114] width 141 height 12
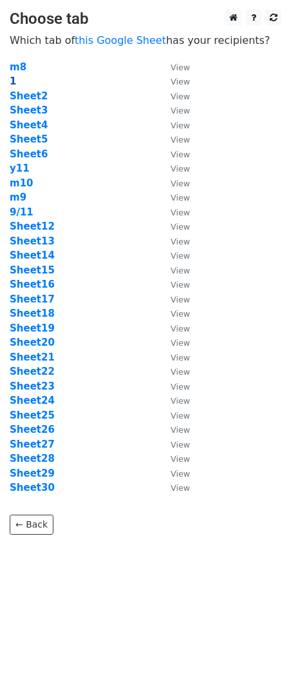
click at [12, 84] on strong "1" at bounding box center [13, 81] width 6 height 12
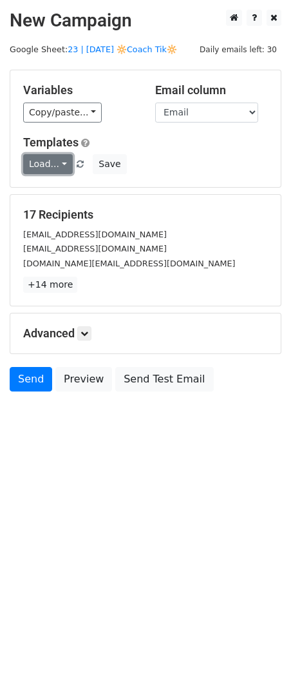
click at [59, 160] on link "Load..." at bounding box center [48, 164] width 50 height 20
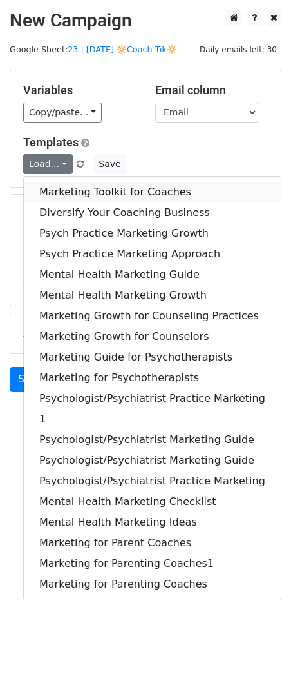
click at [75, 186] on link "Marketing Toolkit for Coaches" at bounding box center [152, 192] width 257 height 21
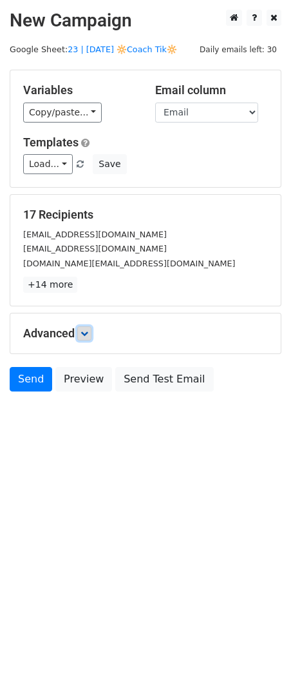
click at [85, 332] on icon at bounding box center [85, 333] width 8 height 8
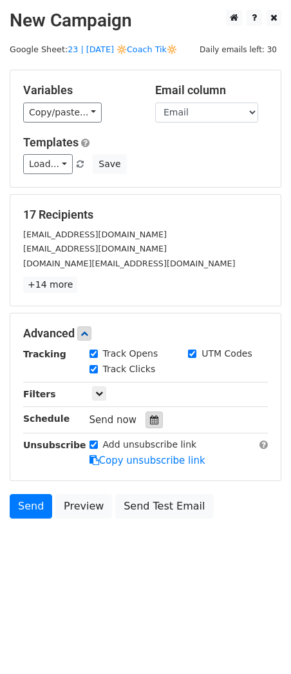
click at [151, 417] on icon at bounding box center [154, 419] width 8 height 9
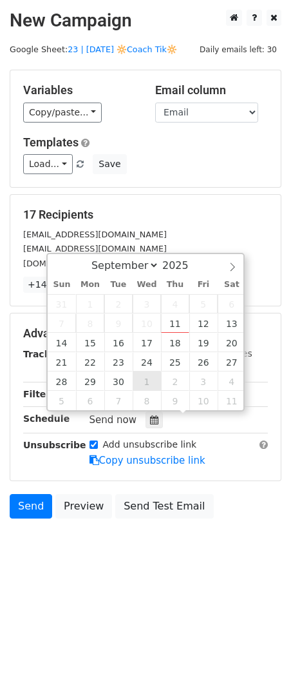
type input "2025-10-01 12:00"
select select "9"
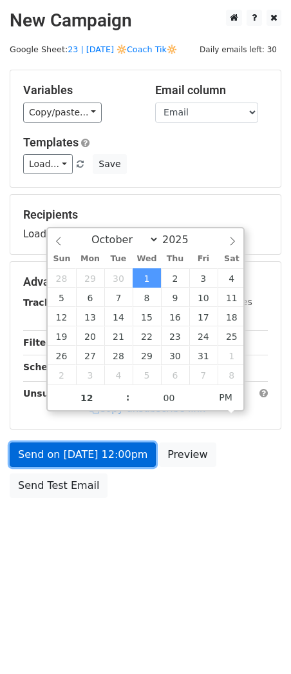
click at [122, 455] on link "Send on Oct 1 at 12:00pm" at bounding box center [83, 454] width 146 height 24
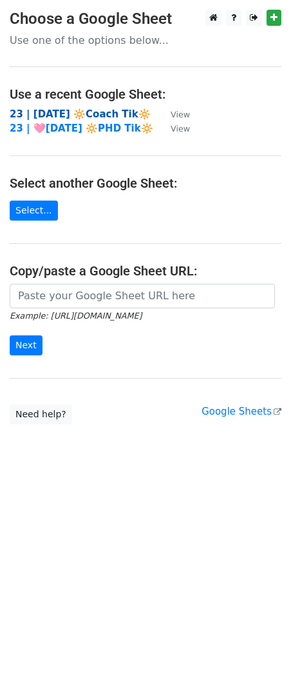
click at [89, 113] on strong "23 | [DATE] 🔆Coach Tik🔆" at bounding box center [80, 114] width 141 height 12
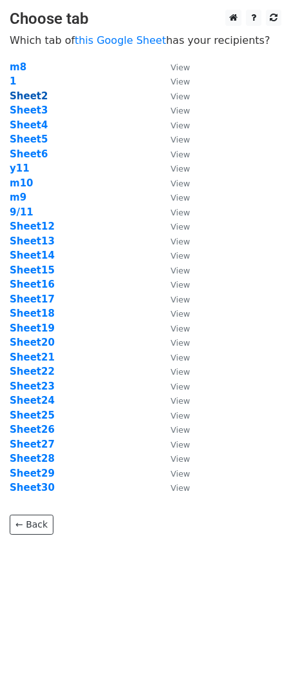
click at [32, 93] on strong "Sheet2" at bounding box center [29, 96] width 38 height 12
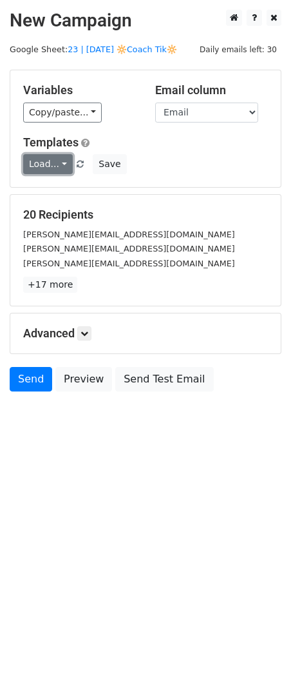
click at [35, 159] on link "Load..." at bounding box center [48, 164] width 50 height 20
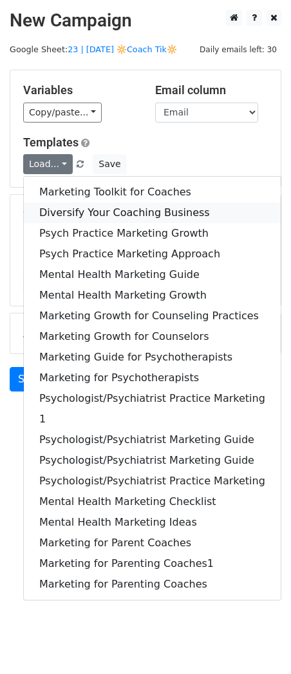
click at [55, 211] on link "Diversify Your Coaching Business" at bounding box center [152, 212] width 257 height 21
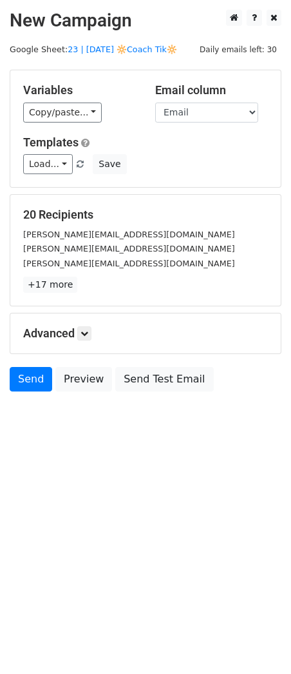
click at [100, 338] on h5 "Advanced" at bounding box center [145, 333] width 245 height 14
click at [88, 335] on icon at bounding box center [85, 333] width 8 height 8
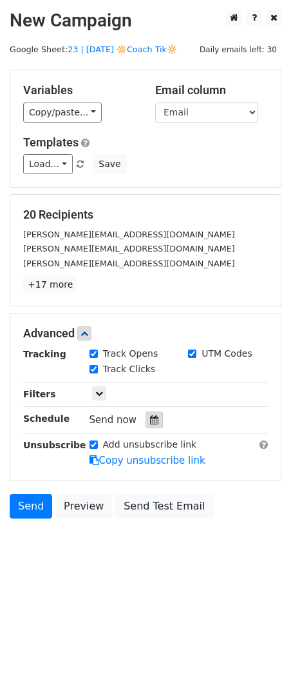
click at [152, 419] on icon at bounding box center [154, 419] width 8 height 9
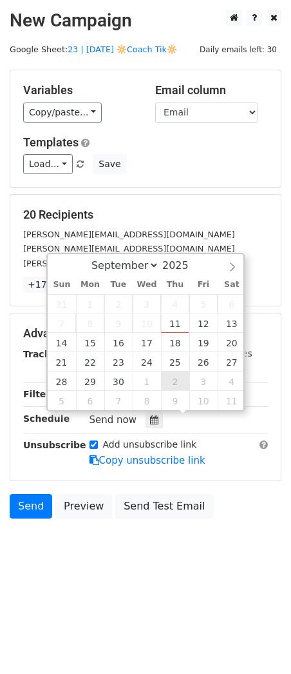
type input "2025-10-02 12:00"
select select "9"
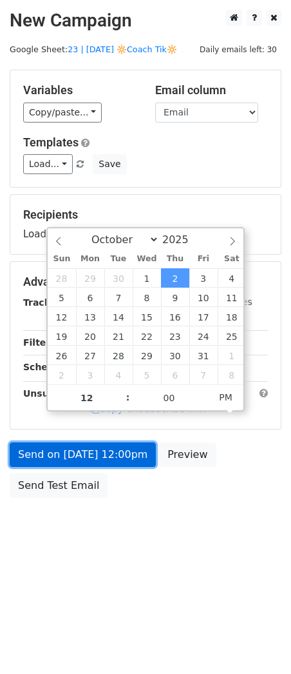
click at [123, 451] on link "Send on Oct 2 at 12:00pm" at bounding box center [83, 454] width 146 height 24
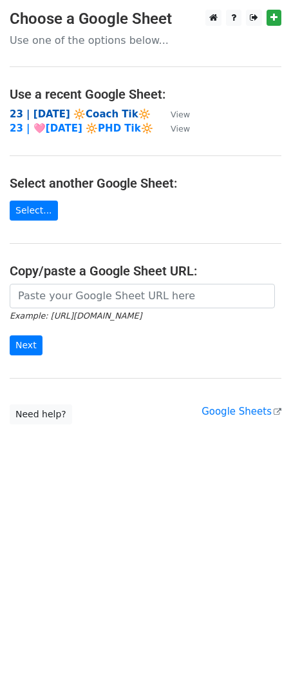
click at [88, 113] on strong "23 | [DATE] 🔆Coach Tik🔆" at bounding box center [80, 114] width 141 height 12
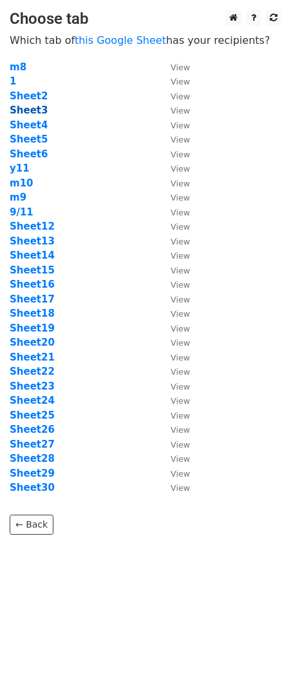
click at [31, 113] on strong "Sheet3" at bounding box center [29, 110] width 38 height 12
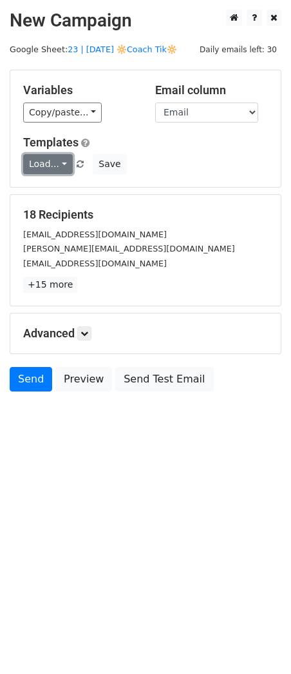
click at [52, 162] on link "Load..." at bounding box center [48, 164] width 50 height 20
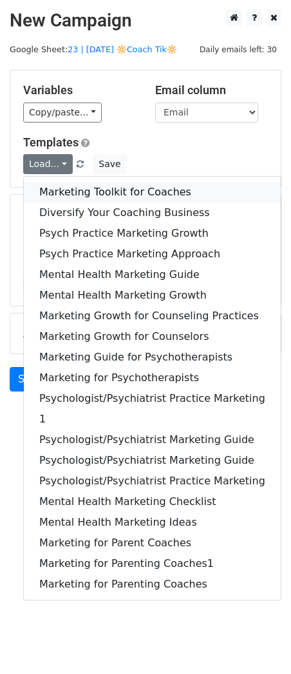
click at [66, 184] on link "Marketing Toolkit for Coaches" at bounding box center [152, 192] width 257 height 21
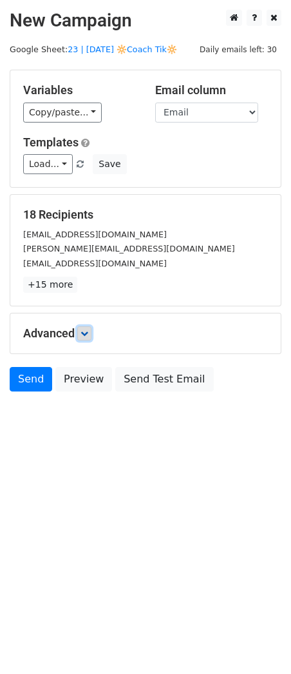
click at [85, 331] on icon at bounding box center [85, 333] width 8 height 8
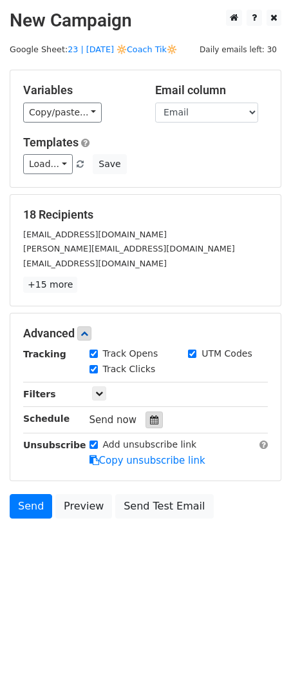
click at [150, 417] on icon at bounding box center [154, 419] width 8 height 9
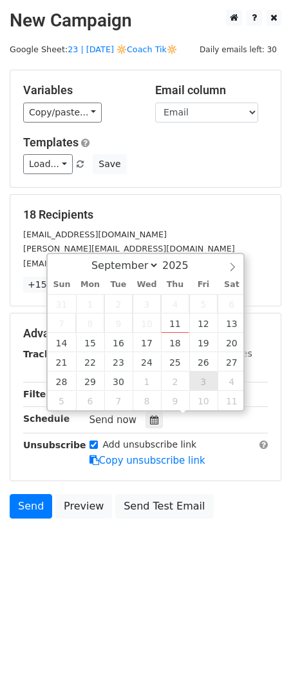
type input "2025-10-03 12:00"
select select "9"
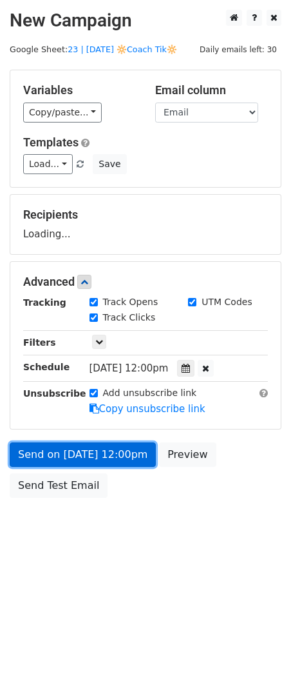
click at [117, 451] on link "Send on Oct 3 at 12:00pm" at bounding box center [83, 454] width 146 height 24
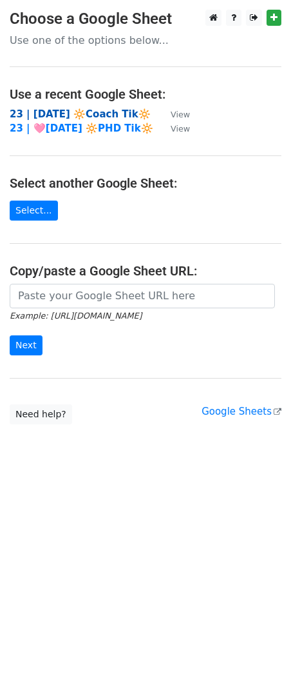
click at [68, 110] on strong "23 | [DATE] 🔆Coach Tik🔆" at bounding box center [80, 114] width 141 height 12
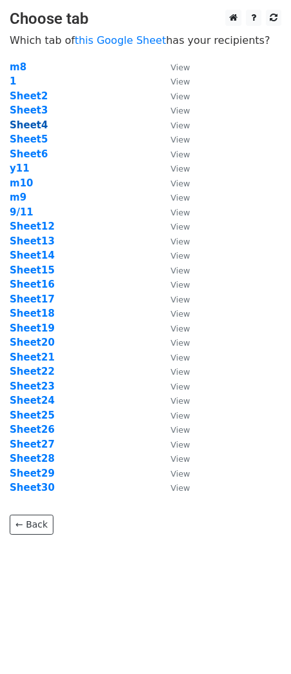
click at [33, 126] on strong "Sheet4" at bounding box center [29, 125] width 38 height 12
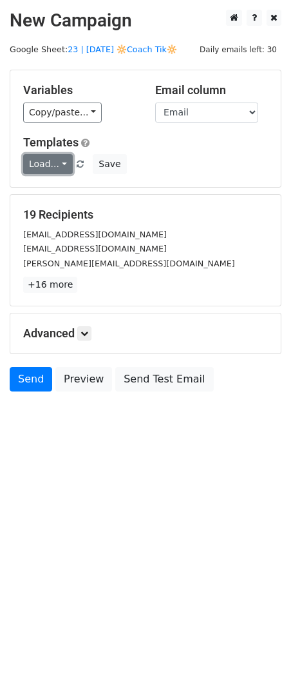
click at [57, 166] on link "Load..." at bounding box center [48, 164] width 50 height 20
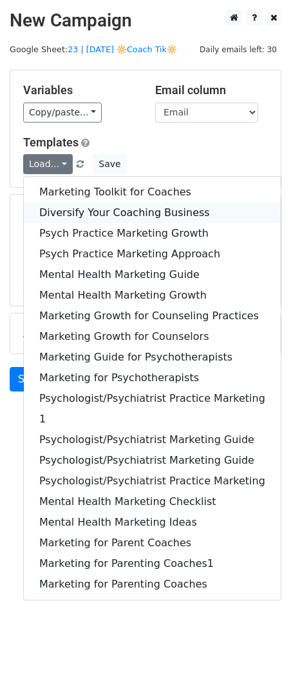
click at [63, 209] on link "Diversify Your Coaching Business" at bounding box center [152, 212] width 257 height 21
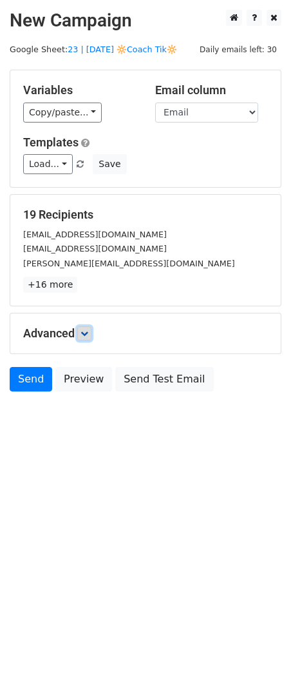
click at [88, 338] on link at bounding box center [84, 333] width 14 height 14
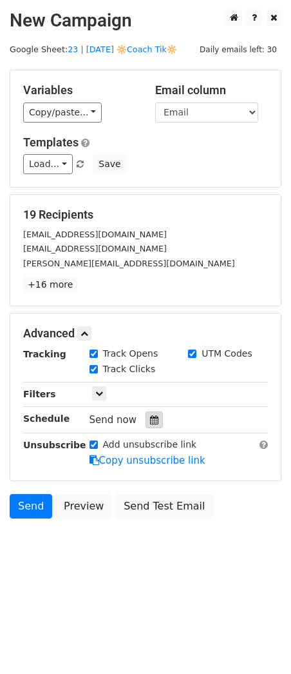
click at [148, 424] on div at bounding box center [154, 419] width 17 height 17
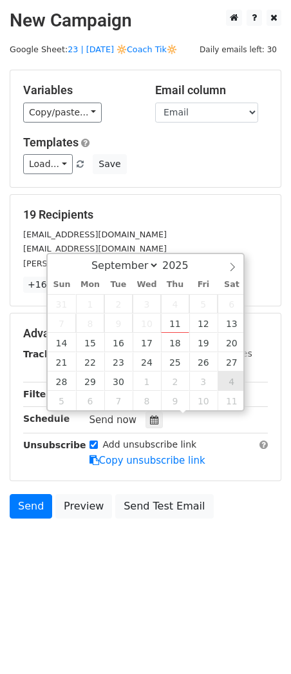
type input "2025-10-04 12:00"
select select "9"
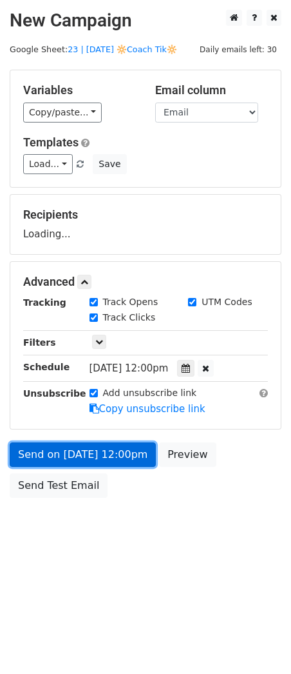
click at [122, 449] on link "Send on Oct 4 at 12:00pm" at bounding box center [83, 454] width 146 height 24
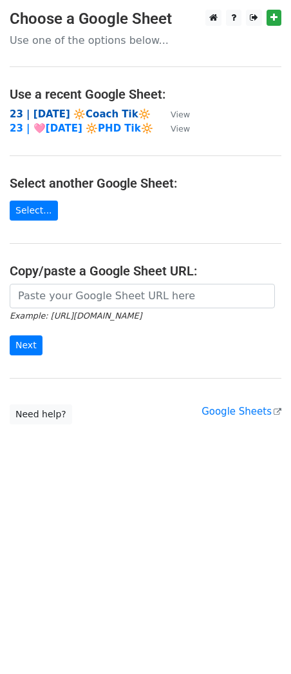
click at [86, 112] on strong "23 | [DATE] 🔆Coach Tik🔆" at bounding box center [80, 114] width 141 height 12
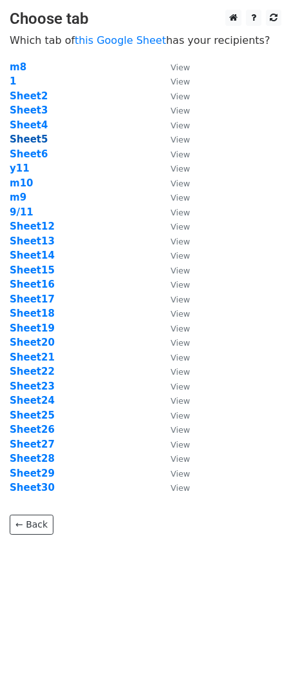
click at [26, 141] on strong "Sheet5" at bounding box center [29, 139] width 38 height 12
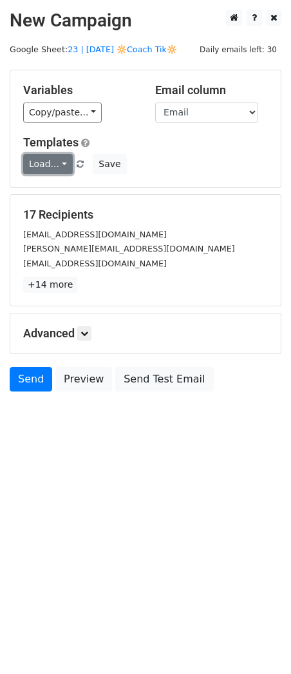
click at [37, 168] on link "Load..." at bounding box center [48, 164] width 50 height 20
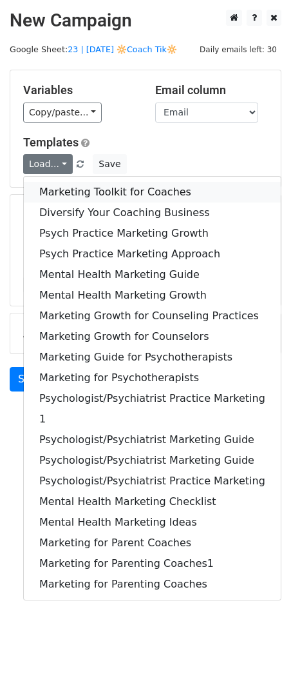
click at [43, 189] on link "Marketing Toolkit for Coaches" at bounding box center [152, 192] width 257 height 21
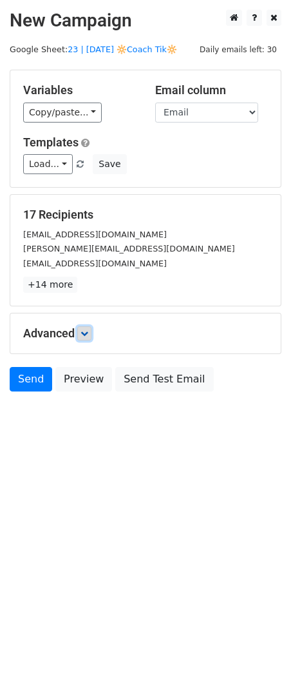
click at [82, 336] on link at bounding box center [84, 333] width 14 height 14
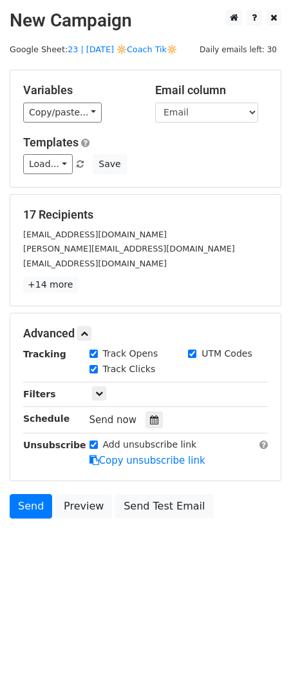
click at [139, 412] on div "Send now" at bounding box center [165, 419] width 151 height 17
click at [150, 420] on icon at bounding box center [154, 419] width 8 height 9
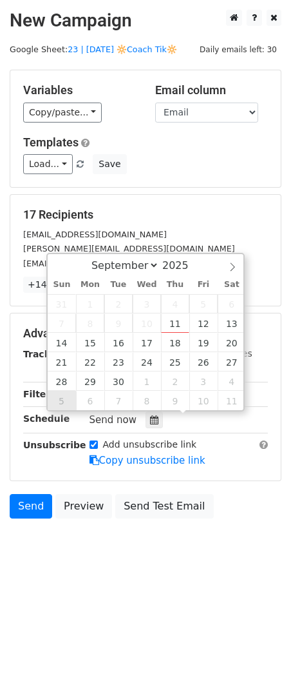
type input "2025-10-05 12:00"
select select "9"
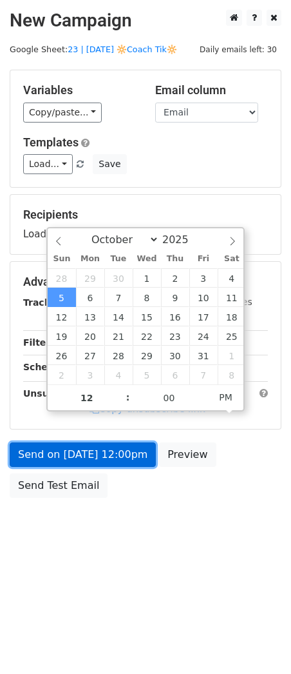
click at [64, 453] on link "Send on Oct 5 at 12:00pm" at bounding box center [83, 454] width 146 height 24
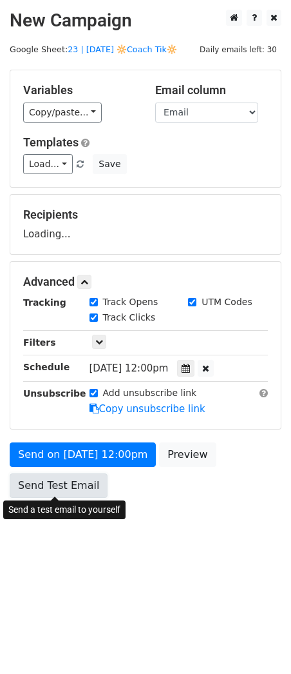
click at [67, 483] on link "Send Test Email" at bounding box center [59, 485] width 98 height 24
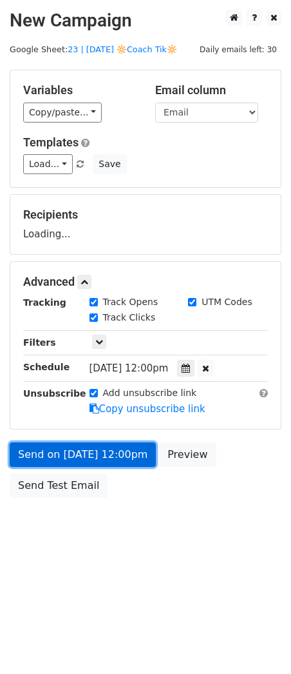
click at [64, 443] on link "Send on Oct 5 at 12:00pm" at bounding box center [83, 454] width 146 height 24
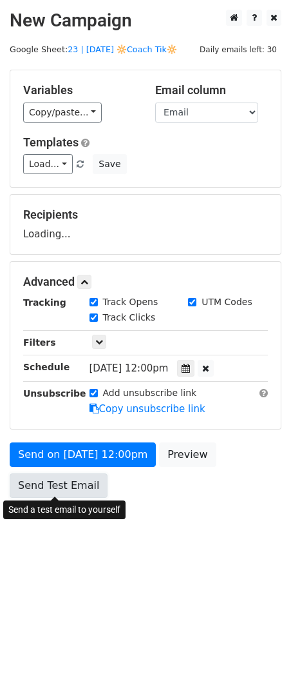
click at [62, 485] on link "Send Test Email" at bounding box center [59, 485] width 98 height 24
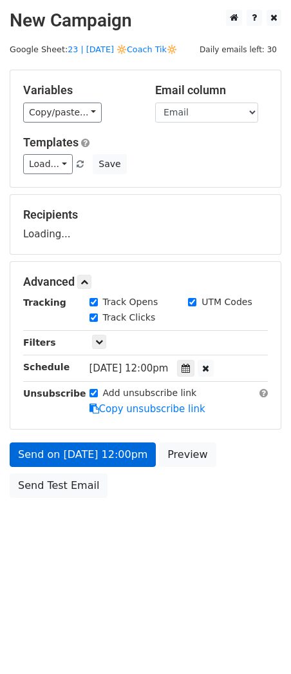
click at [69, 449] on link "Send on Oct 5 at 12:00pm" at bounding box center [83, 454] width 146 height 24
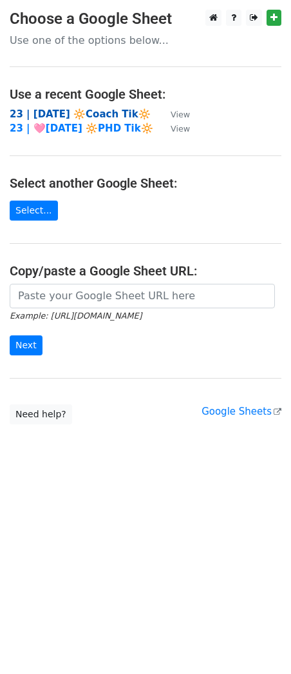
click at [96, 115] on strong "23 | SEPT 11 🔆Coach Tik🔆" at bounding box center [80, 114] width 141 height 12
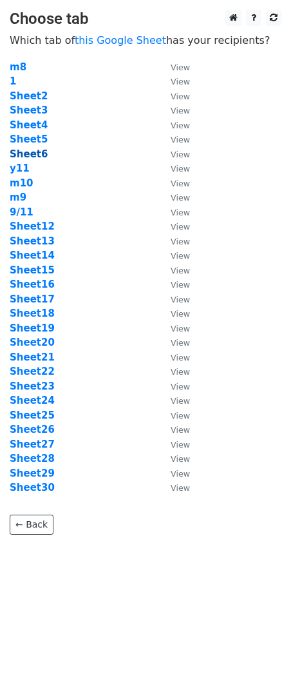
click at [34, 152] on strong "Sheet6" at bounding box center [29, 154] width 38 height 12
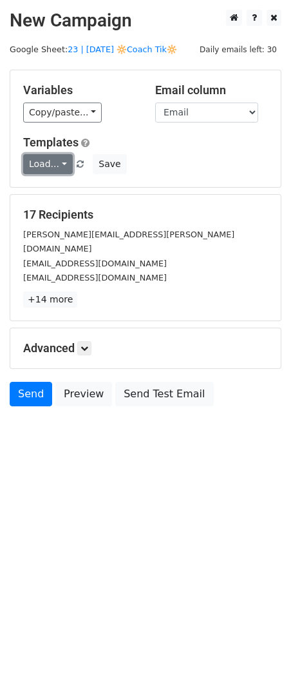
click at [59, 162] on link "Load..." at bounding box center [48, 164] width 50 height 20
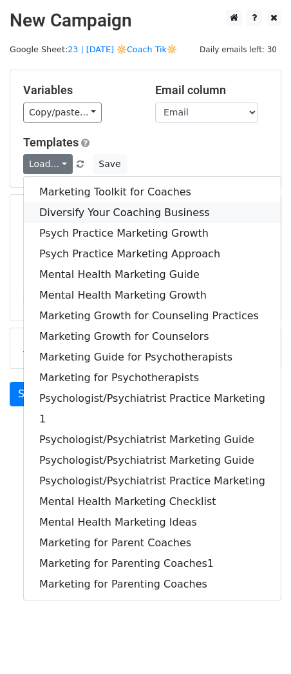
click at [70, 207] on link "Diversify Your Coaching Business" at bounding box center [152, 212] width 257 height 21
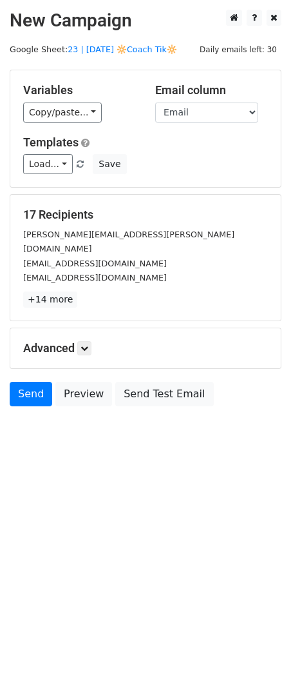
click at [88, 341] on h5 "Advanced" at bounding box center [145, 348] width 245 height 14
click at [88, 344] on icon at bounding box center [85, 348] width 8 height 8
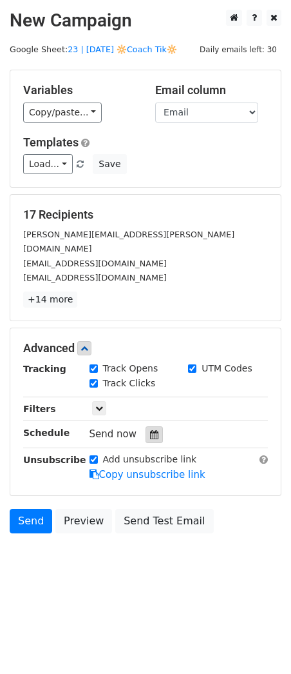
click at [150, 430] on icon at bounding box center [154, 434] width 8 height 9
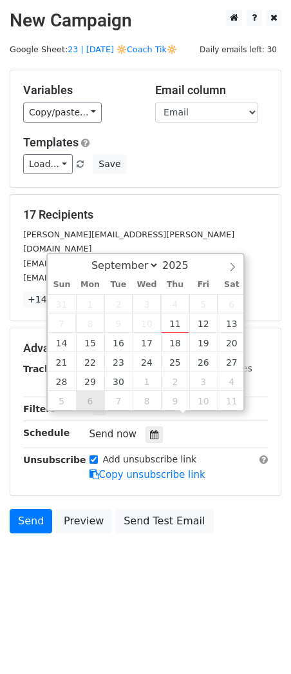
type input "2025-10-06 12:00"
select select "9"
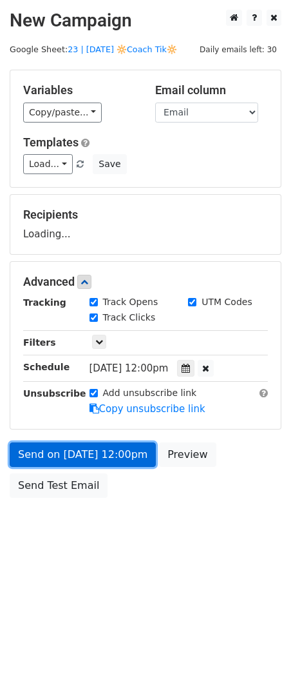
click at [86, 460] on link "Send on Oct 6 at 12:00pm" at bounding box center [83, 454] width 146 height 24
